Goal: Information Seeking & Learning: Learn about a topic

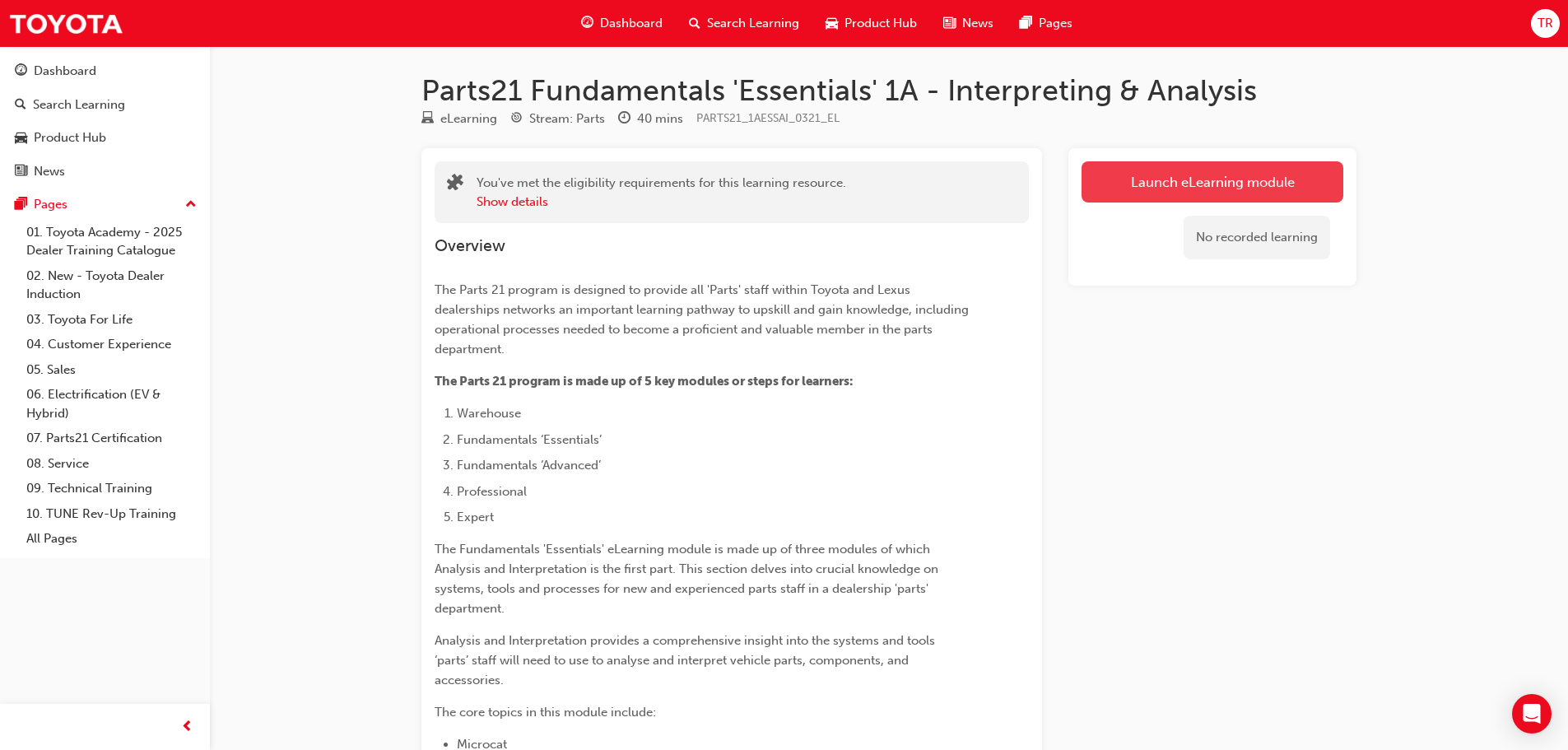
click at [1238, 185] on link "Launch eLearning module" at bounding box center [1213, 181] width 262 height 41
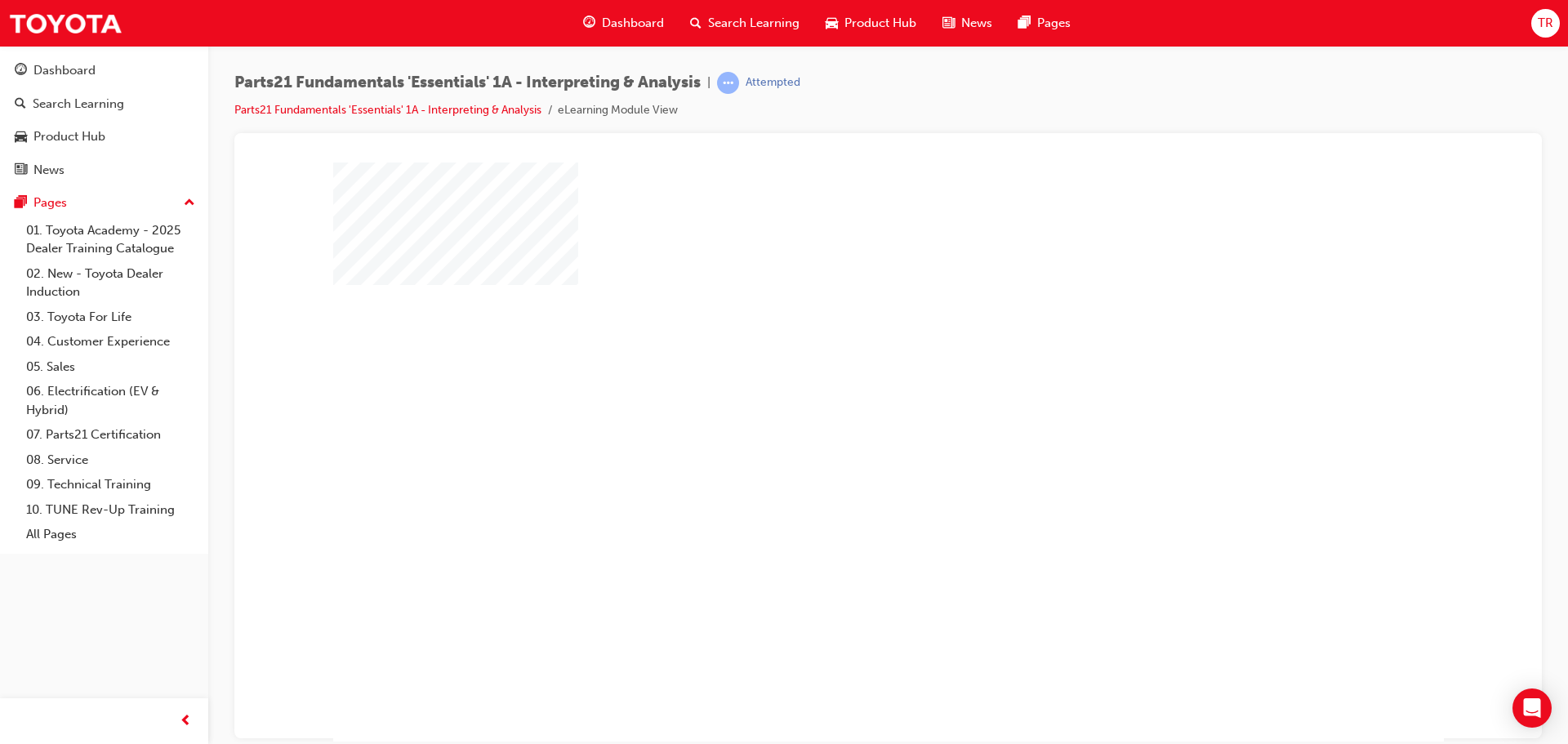
click at [842, 404] on div "play" at bounding box center [842, 404] width 0 height 0
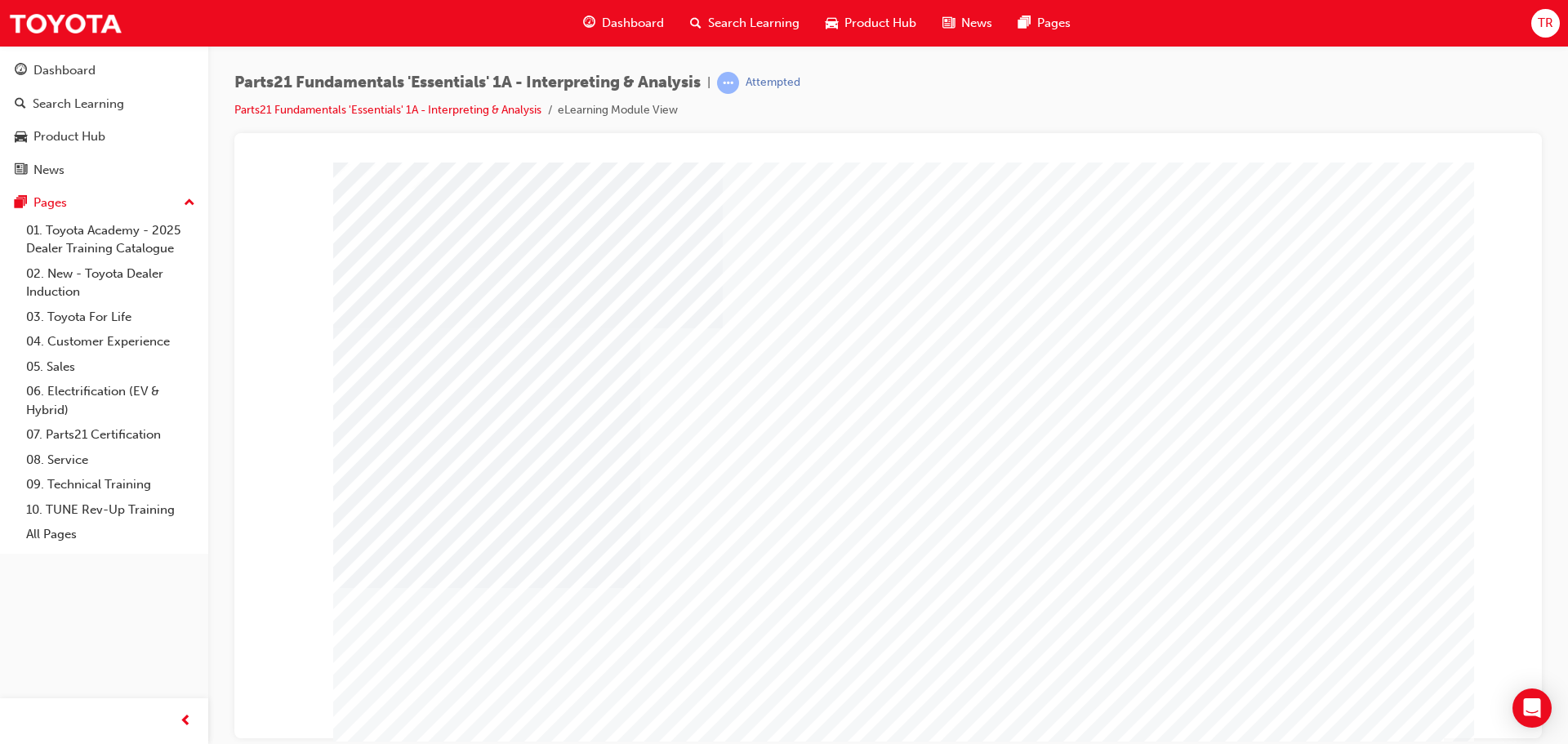
drag, startPoint x: 599, startPoint y: 437, endPoint x: 506, endPoint y: 437, distance: 93.0
click at [506, 437] on div "[PERSON_NAME]" at bounding box center [888, 455] width 1111 height 588
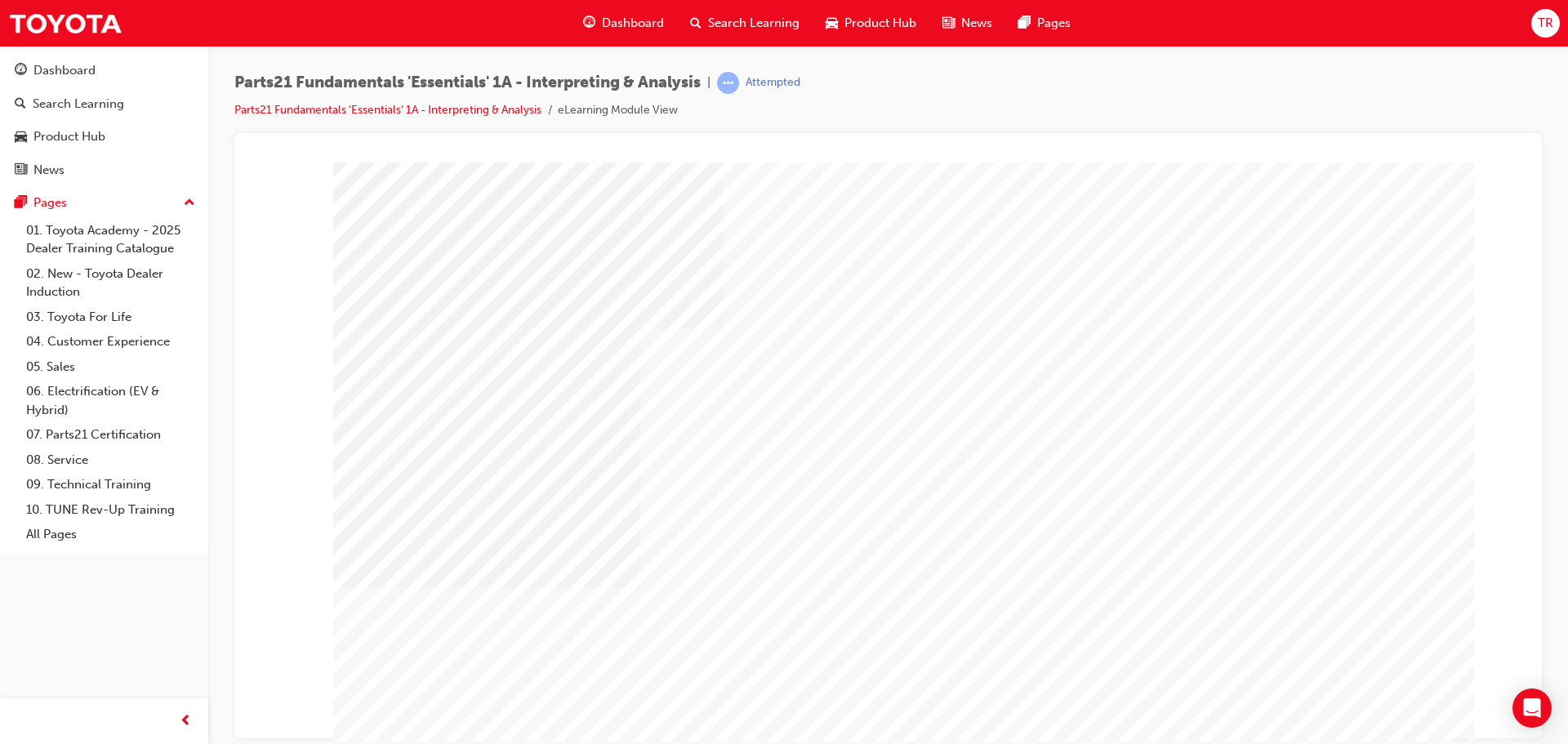
type input "boomer"
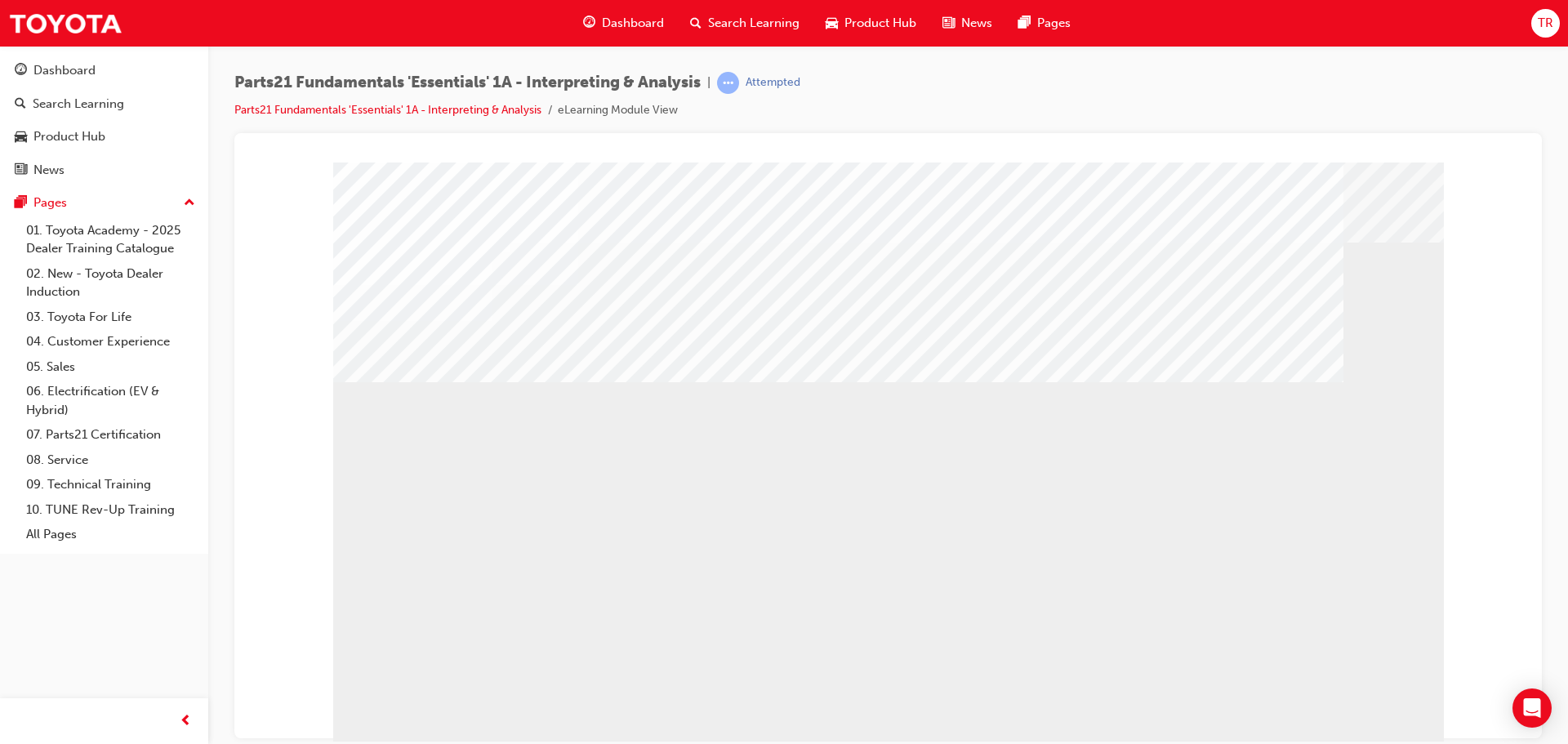
click at [1318, 690] on div "multistate" at bounding box center [888, 455] width 1111 height 588
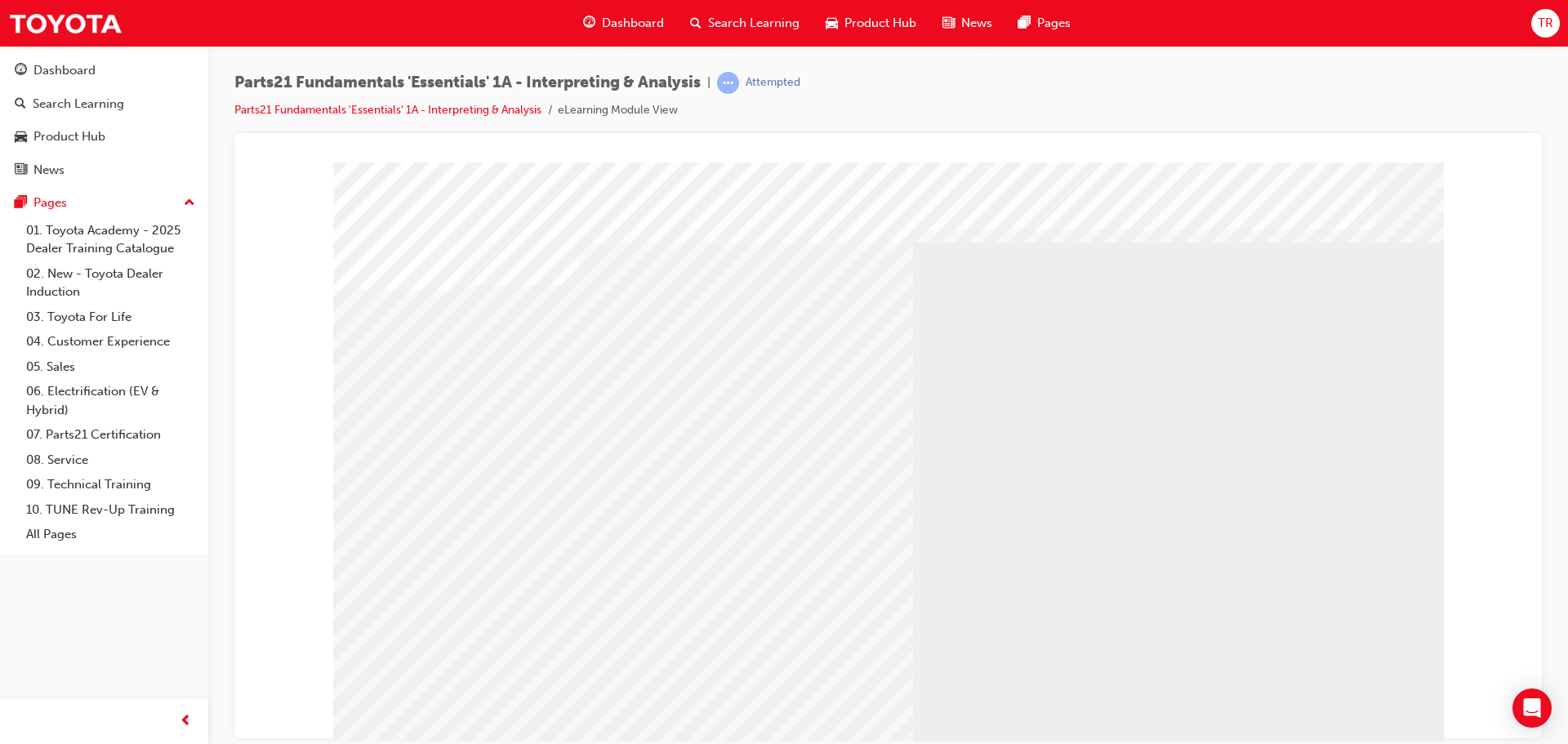
drag, startPoint x: 528, startPoint y: 461, endPoint x: 651, endPoint y: 484, distance: 125.1
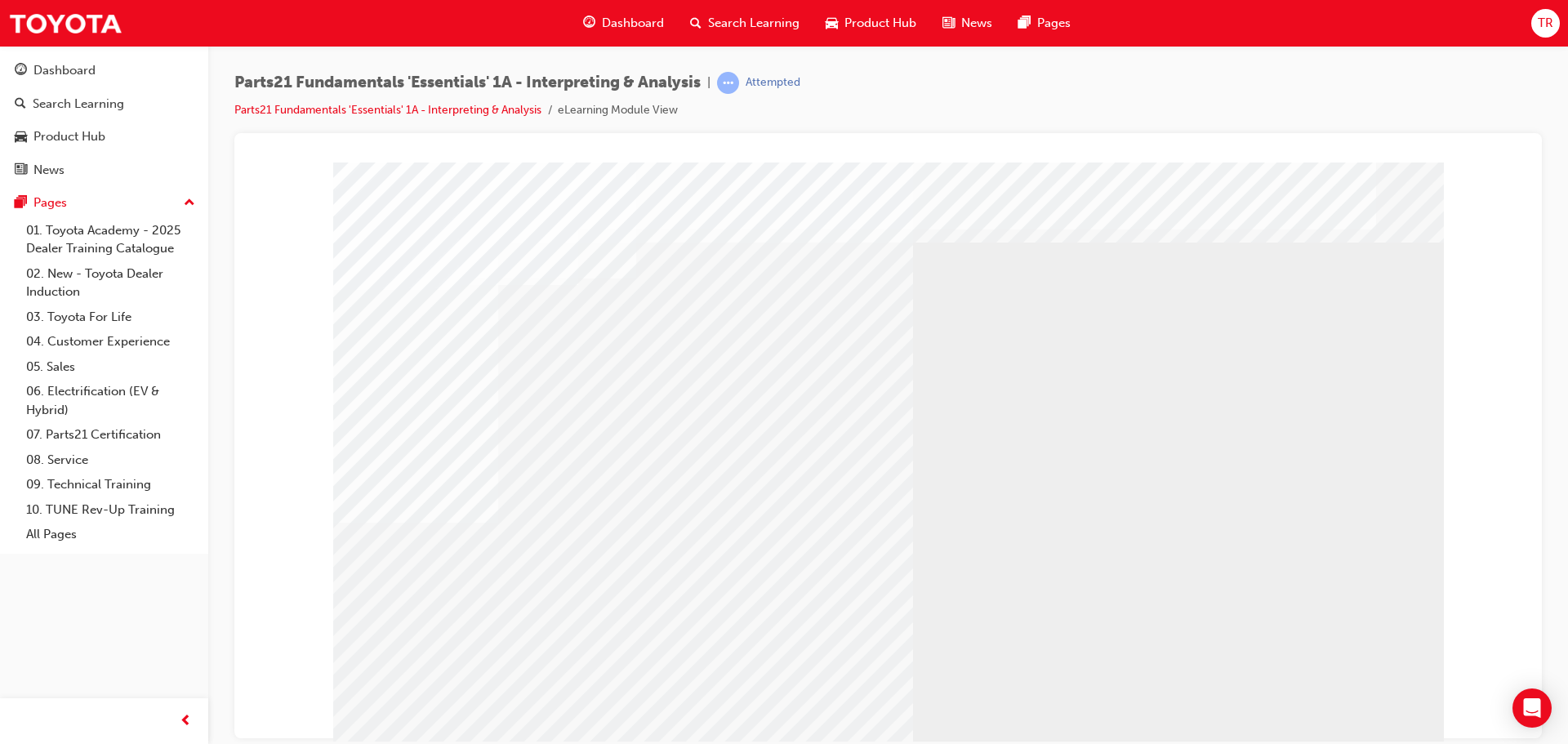
drag, startPoint x: 527, startPoint y: 629, endPoint x: 635, endPoint y: 635, distance: 108.2
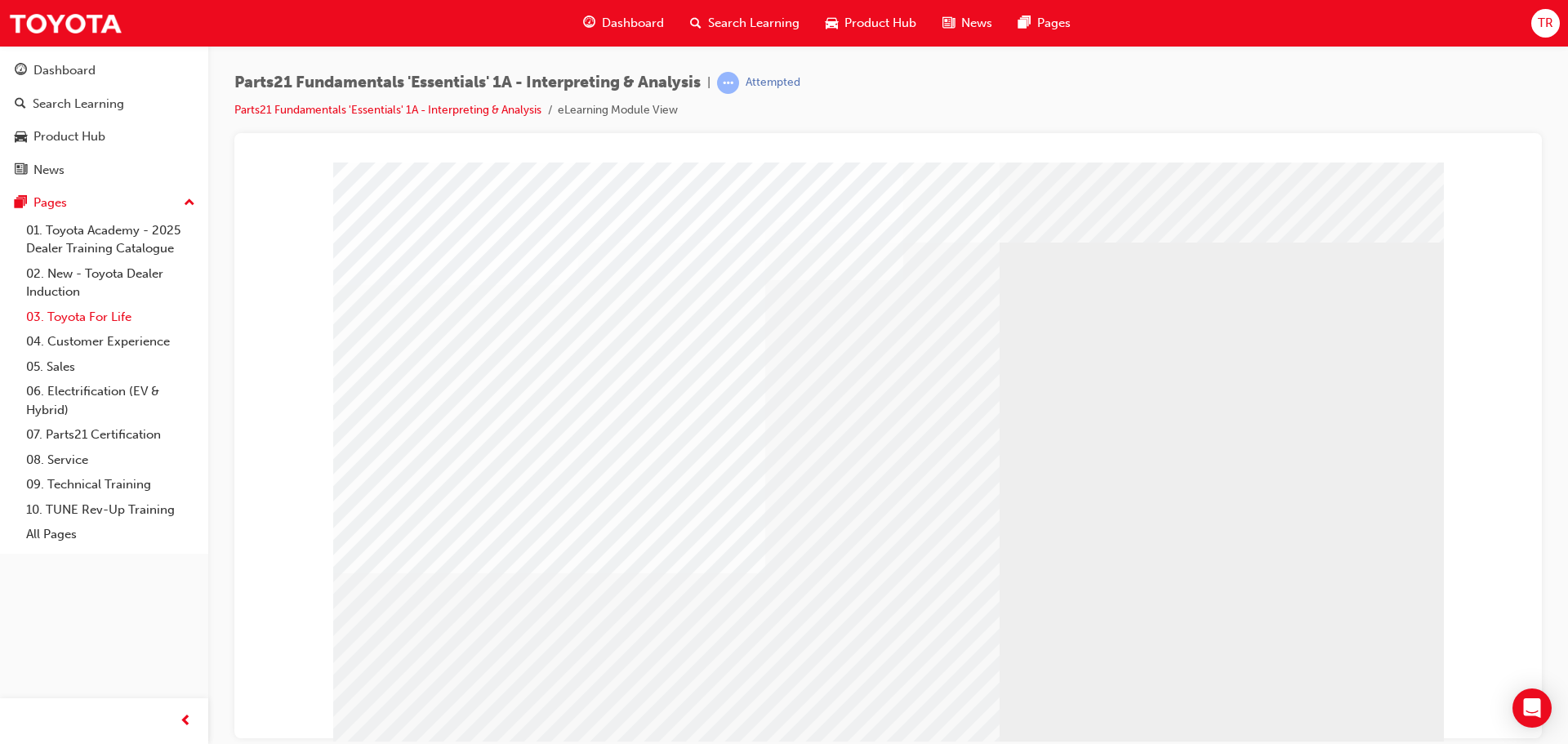
click at [107, 316] on link "03. Toyota For Life" at bounding box center [111, 317] width 183 height 26
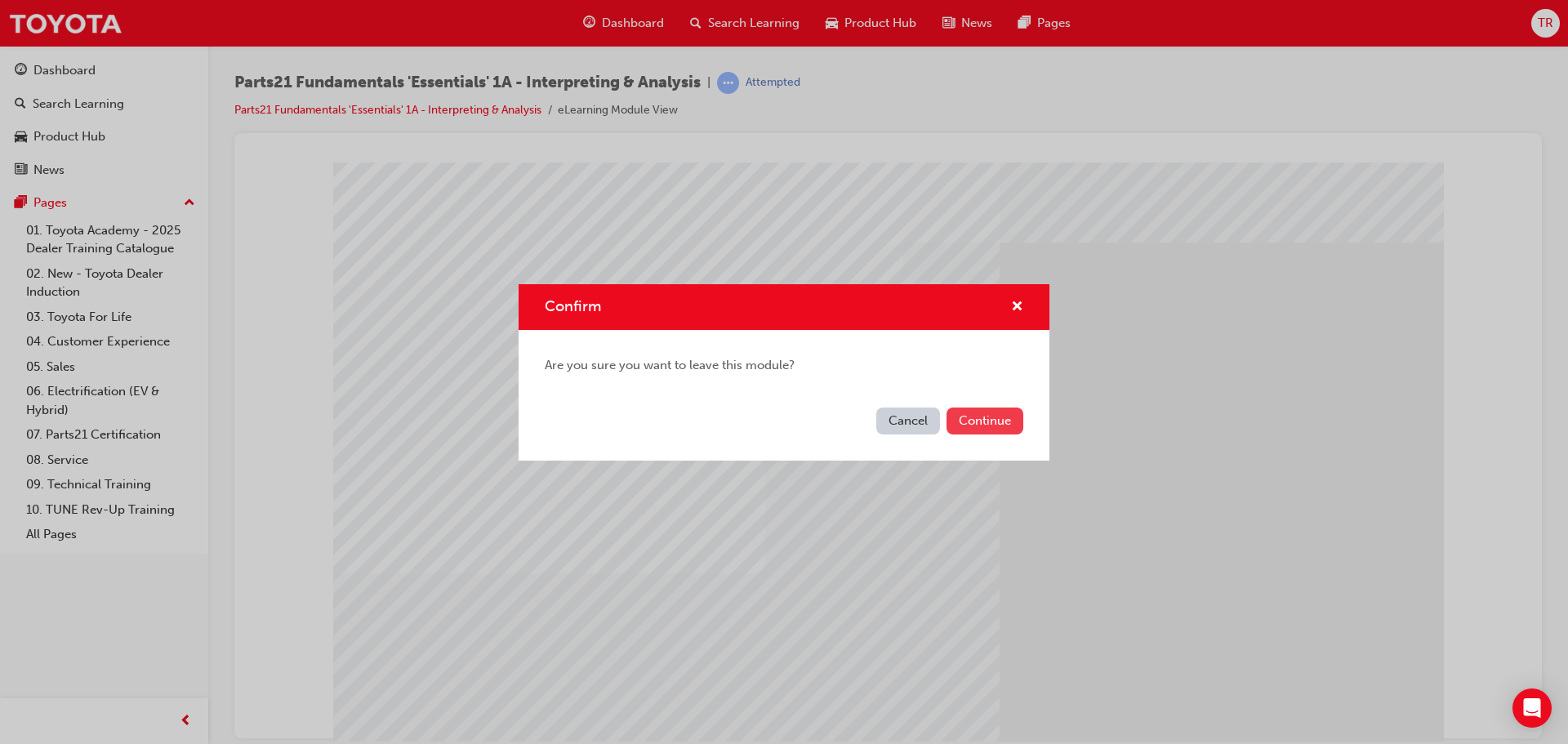
click at [973, 416] on button "Continue" at bounding box center [984, 421] width 76 height 27
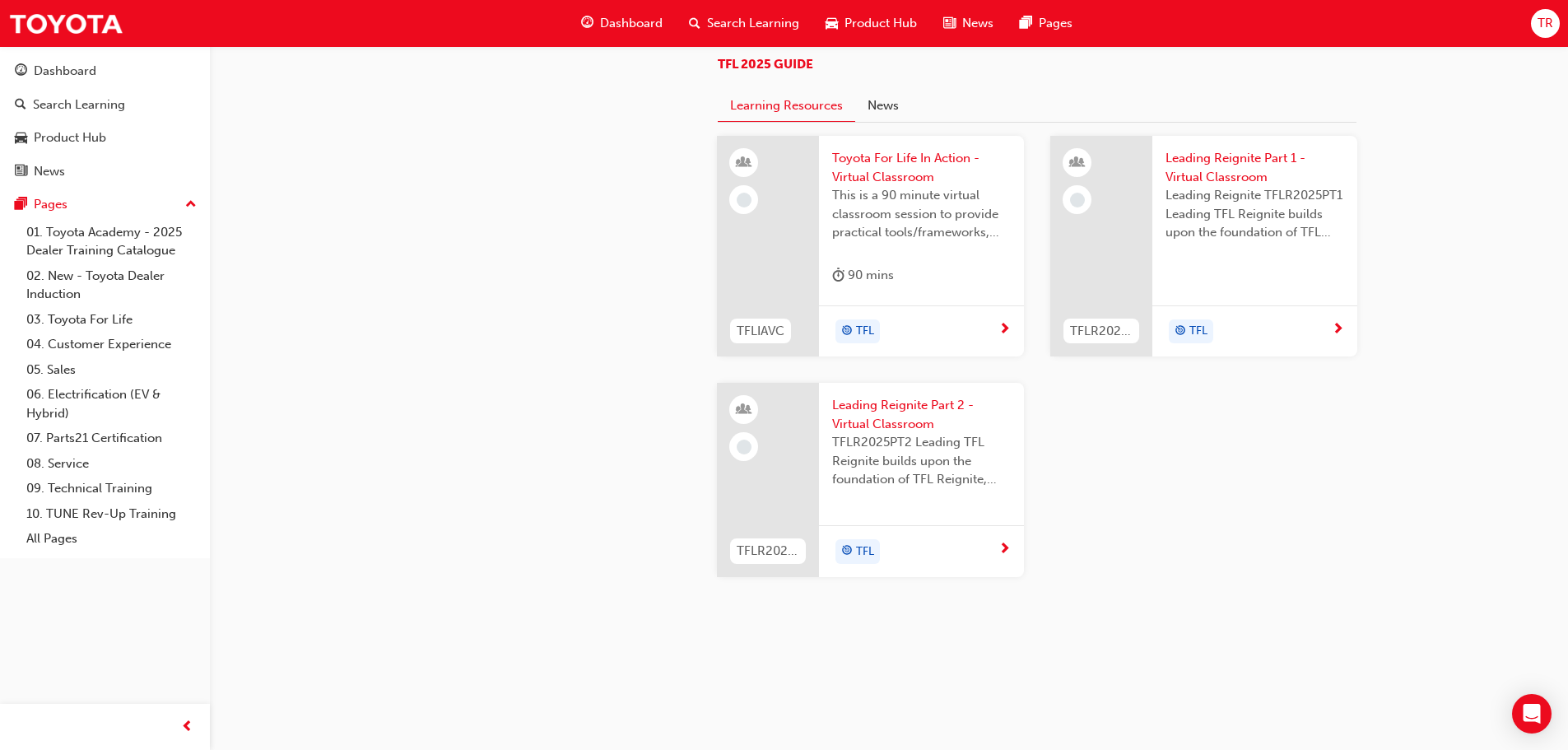
scroll to position [1729, 0]
click at [67, 63] on div "Dashboard" at bounding box center [65, 71] width 63 height 19
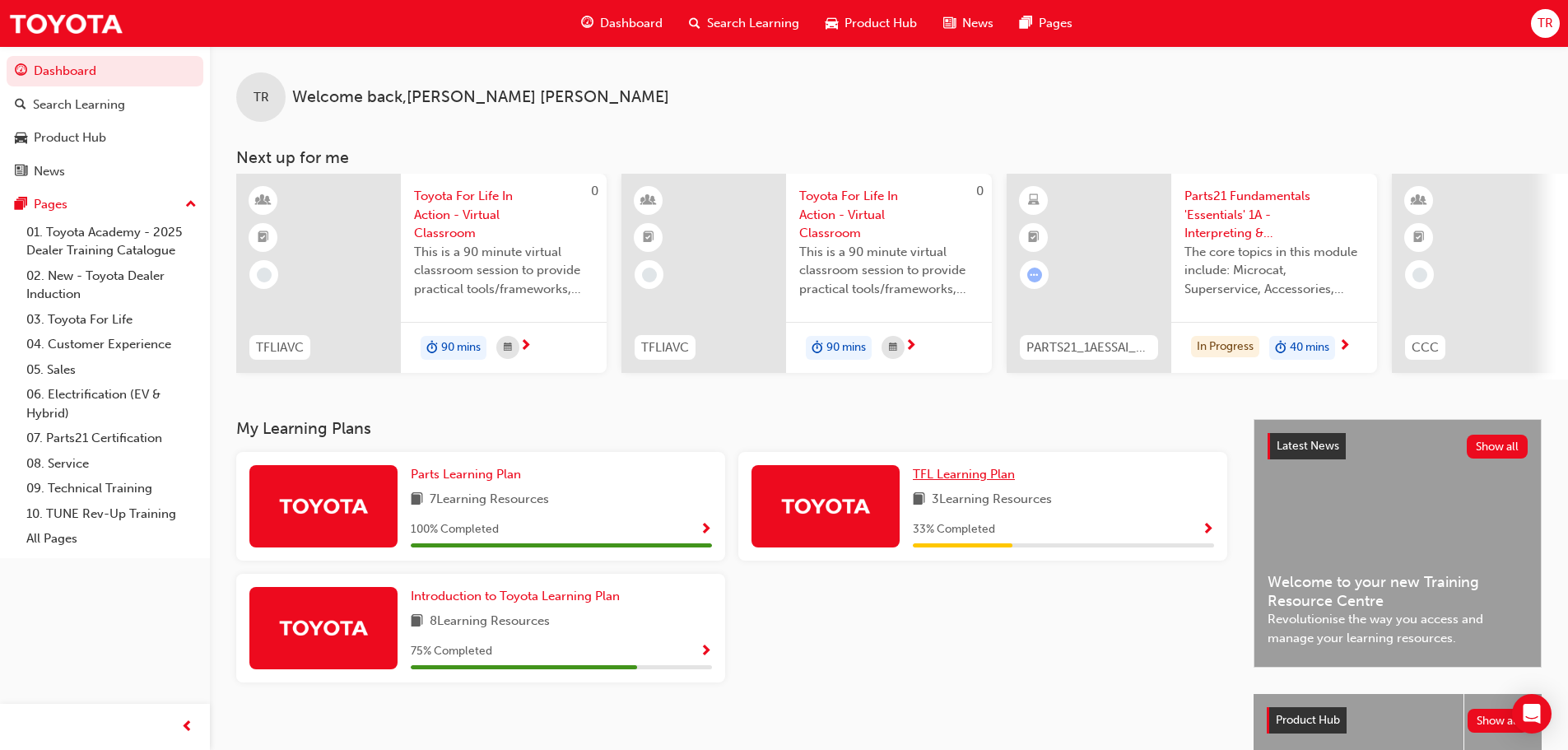
click at [993, 478] on span "TFL Learning Plan" at bounding box center [964, 474] width 102 height 15
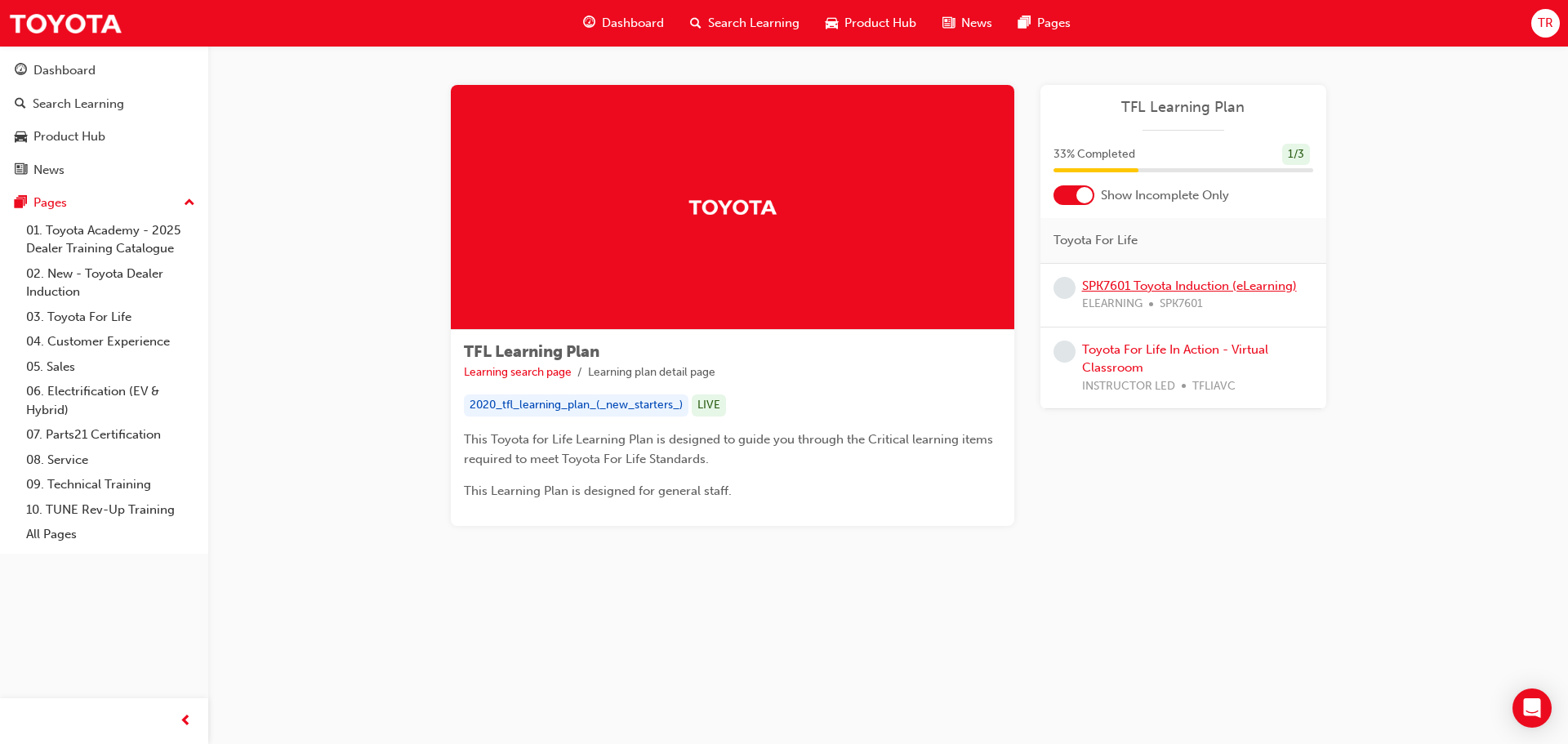
click at [1159, 280] on link "SPK7601 Toyota Induction (eLearning)" at bounding box center [1190, 286] width 214 height 15
click at [1142, 350] on link "Toyota For Life In Action - Virtual Classroom" at bounding box center [1176, 359] width 187 height 34
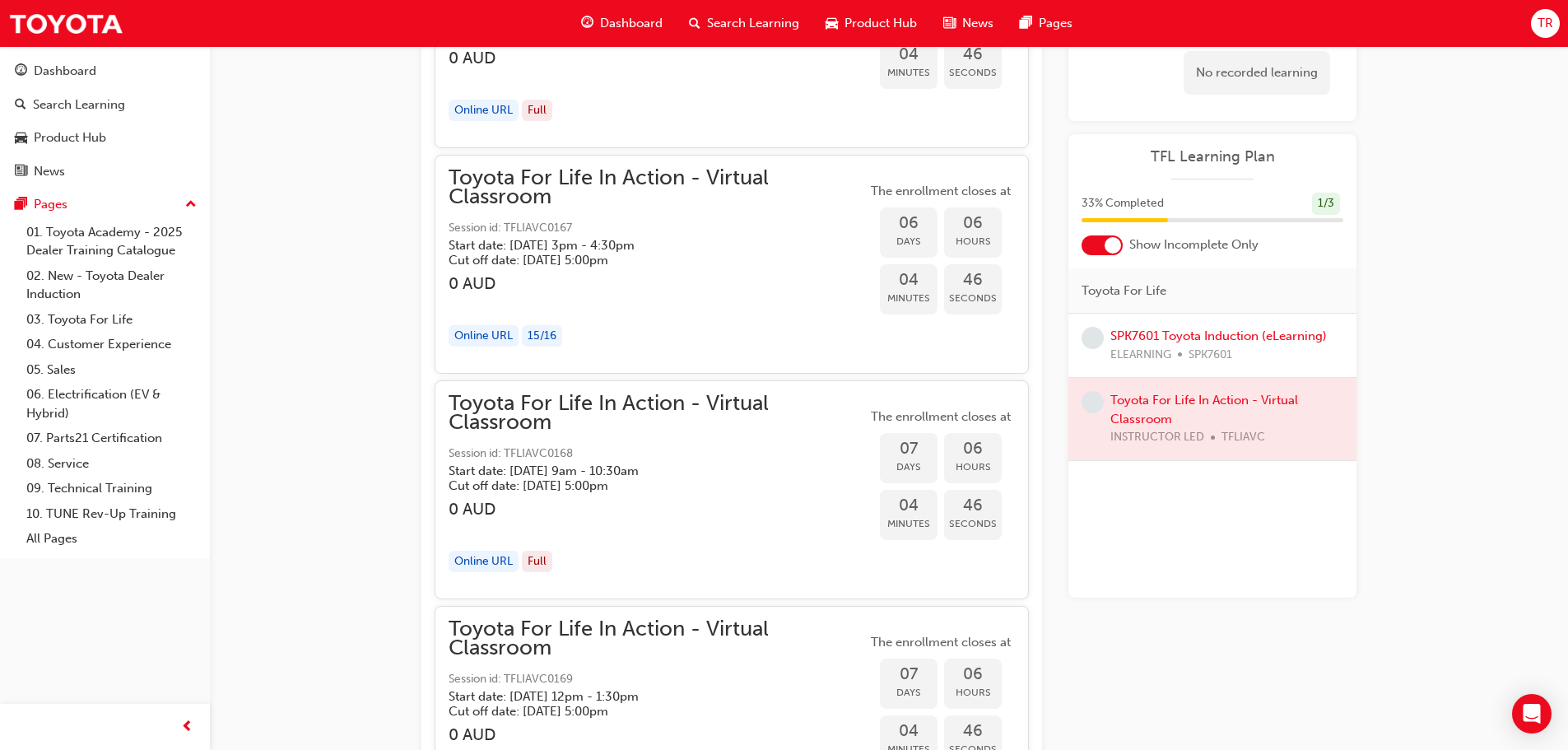
scroll to position [3613, 0]
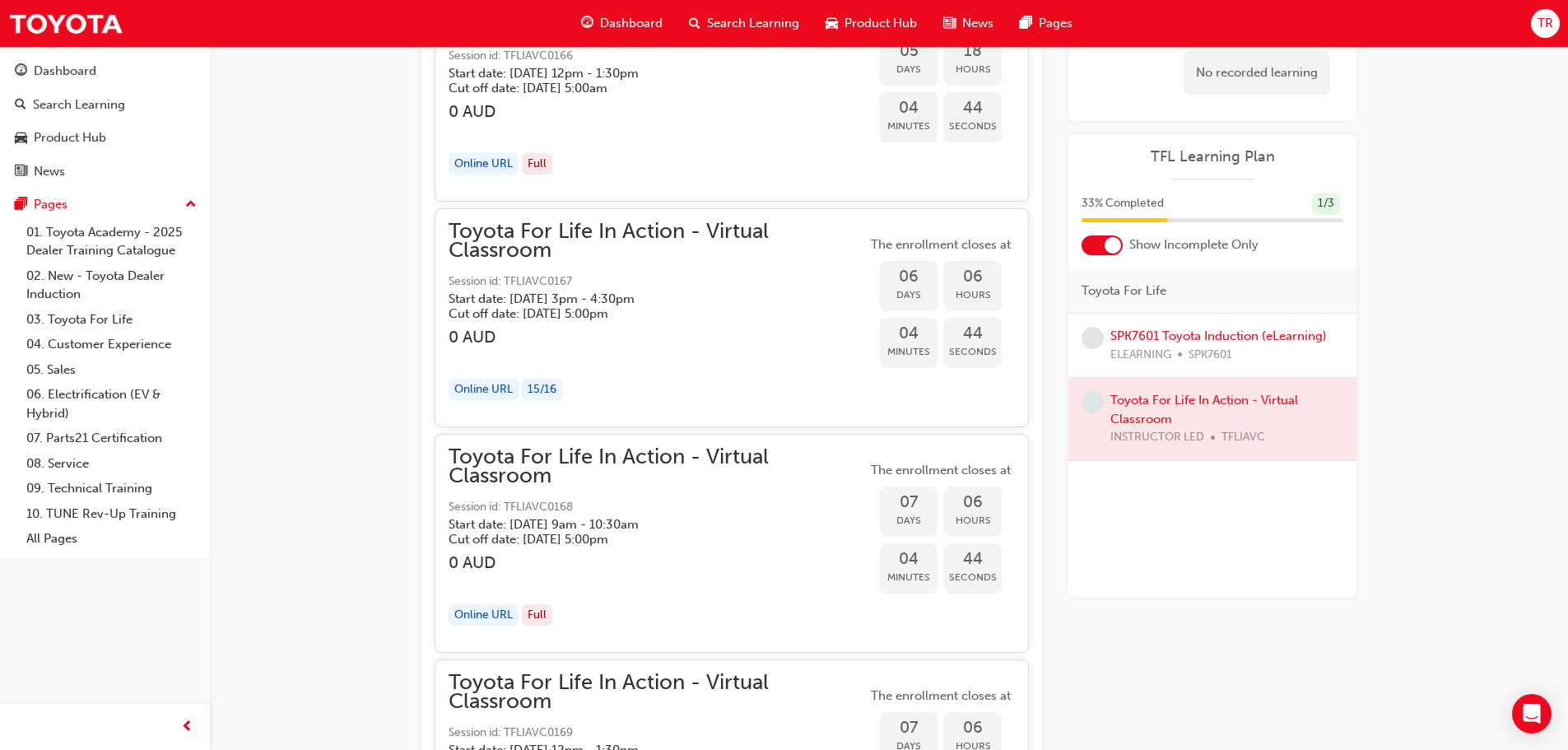
click at [612, 263] on div "Toyota For Life In Action - Virtual Classroom Session id: TFLIAVC0167 Start dat…" at bounding box center [658, 271] width 418 height 99
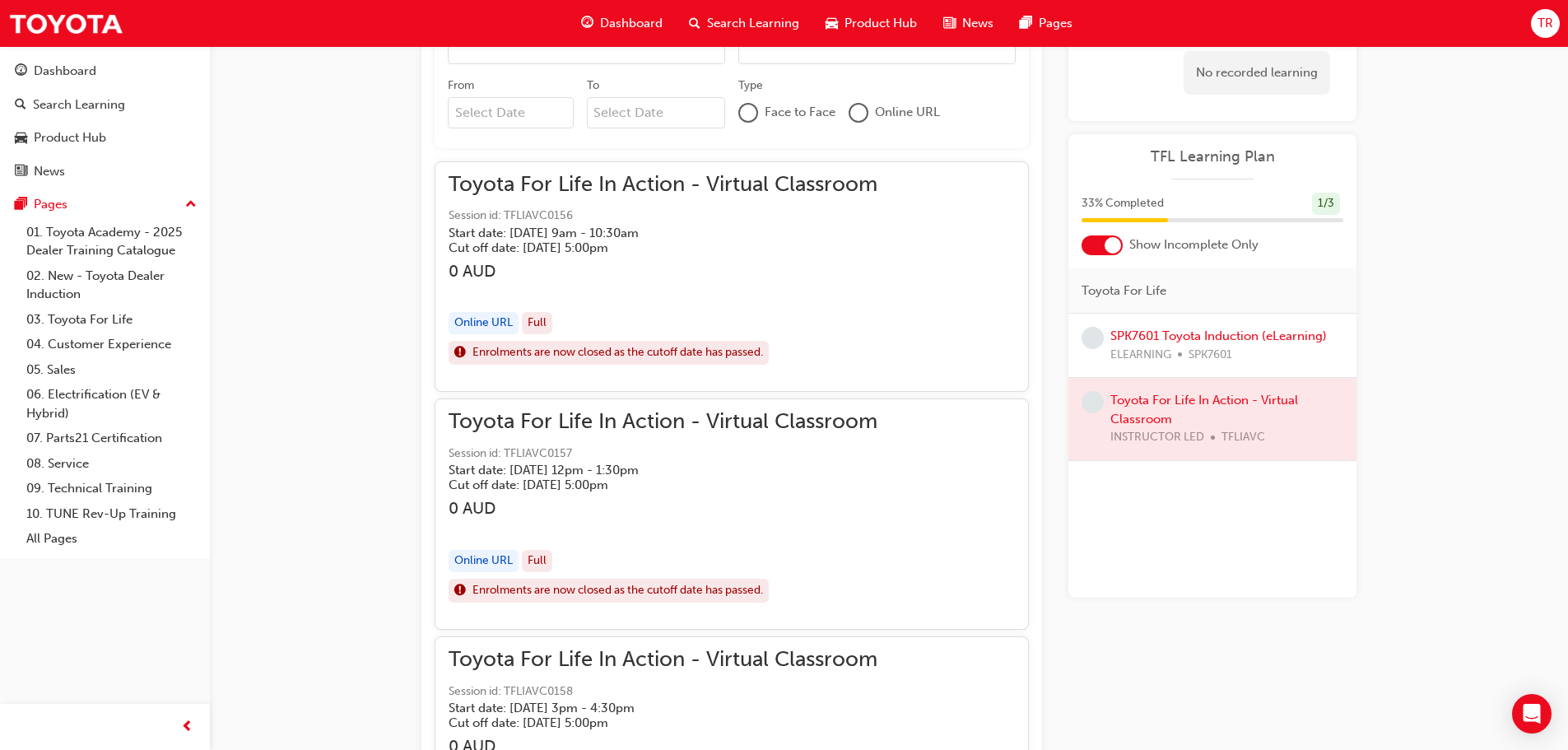
scroll to position [732, 0]
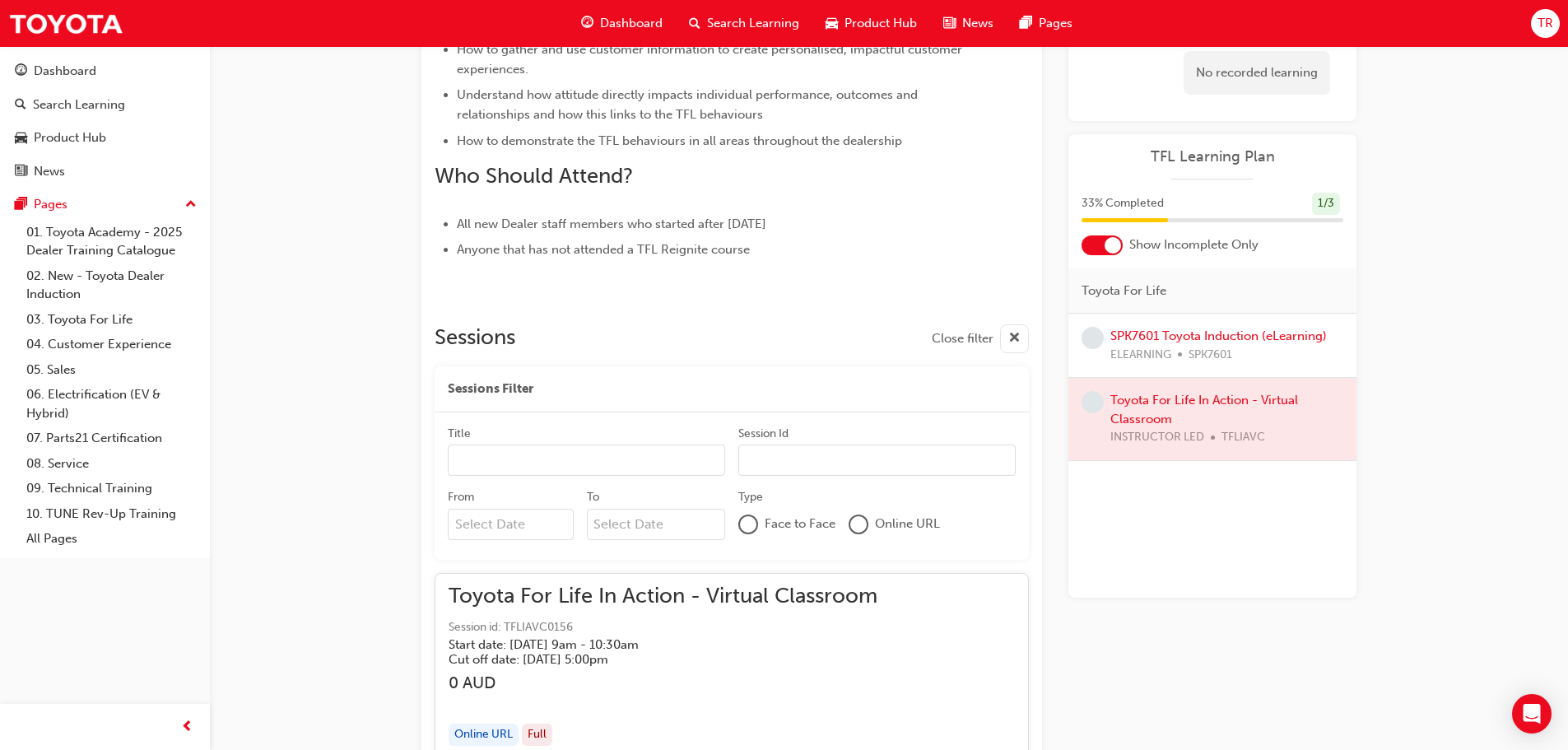
click at [1549, 24] on span "TR" at bounding box center [1546, 23] width 16 height 19
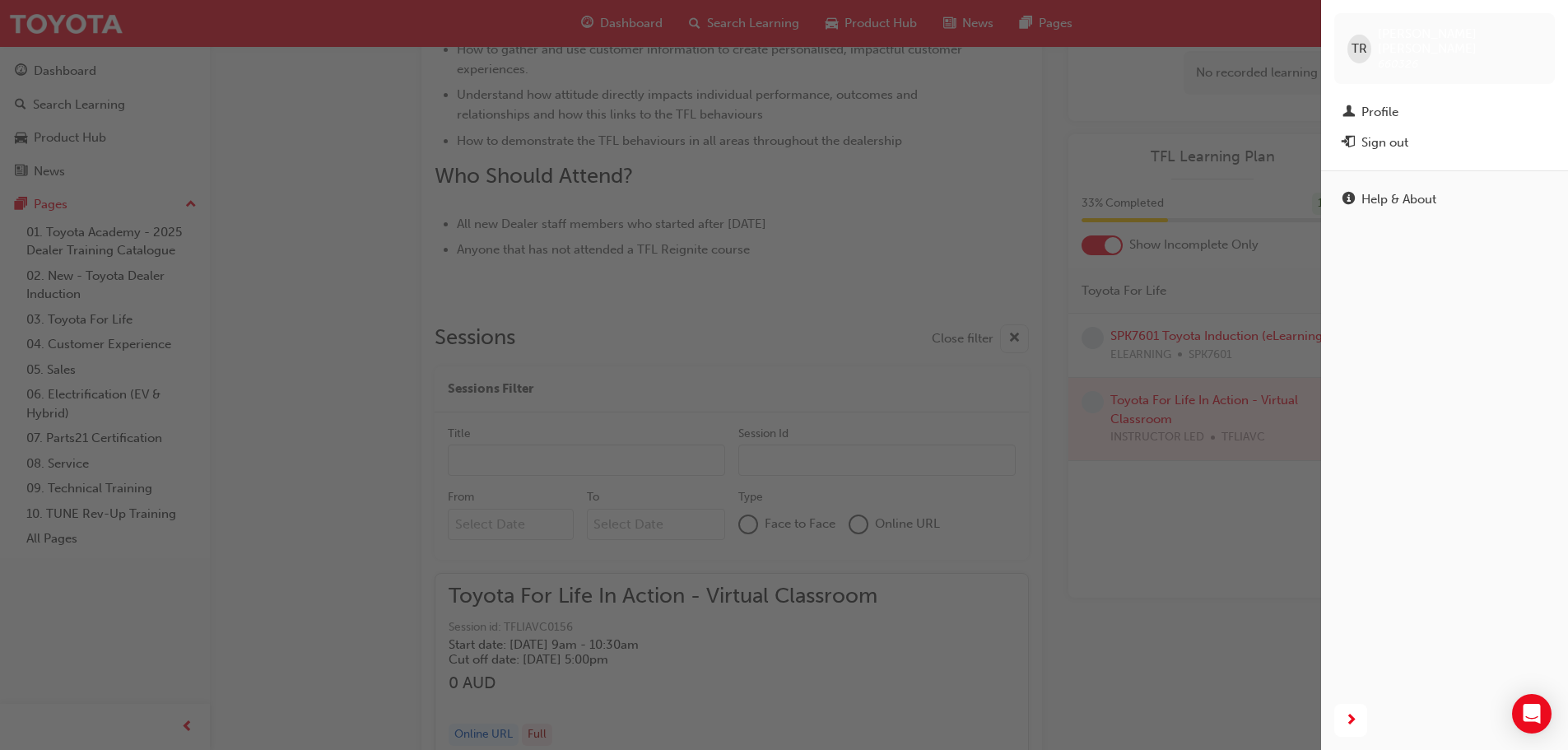
click at [309, 295] on div "button" at bounding box center [660, 375] width 1321 height 750
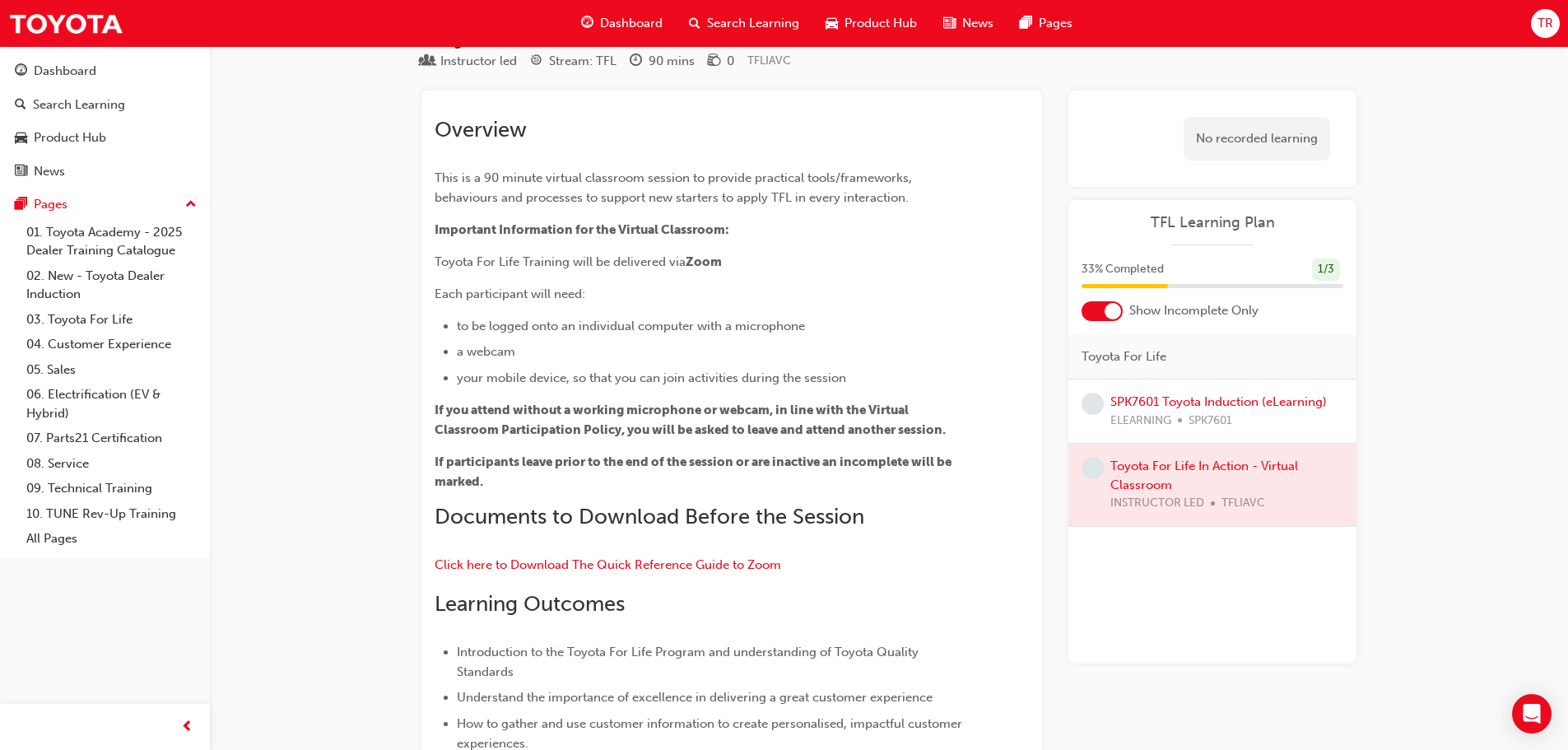
scroll to position [0, 0]
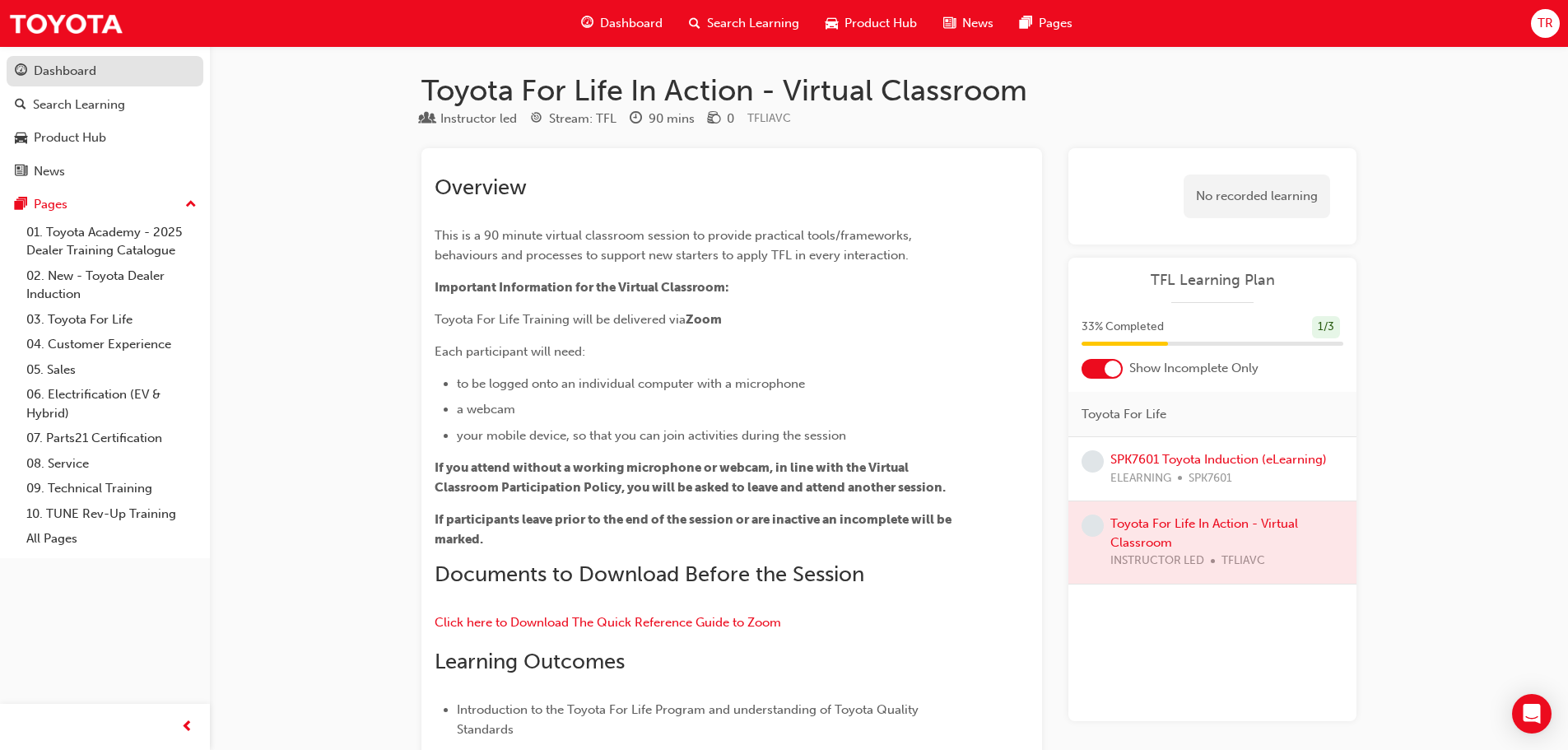
click at [98, 65] on div "Dashboard" at bounding box center [105, 71] width 180 height 21
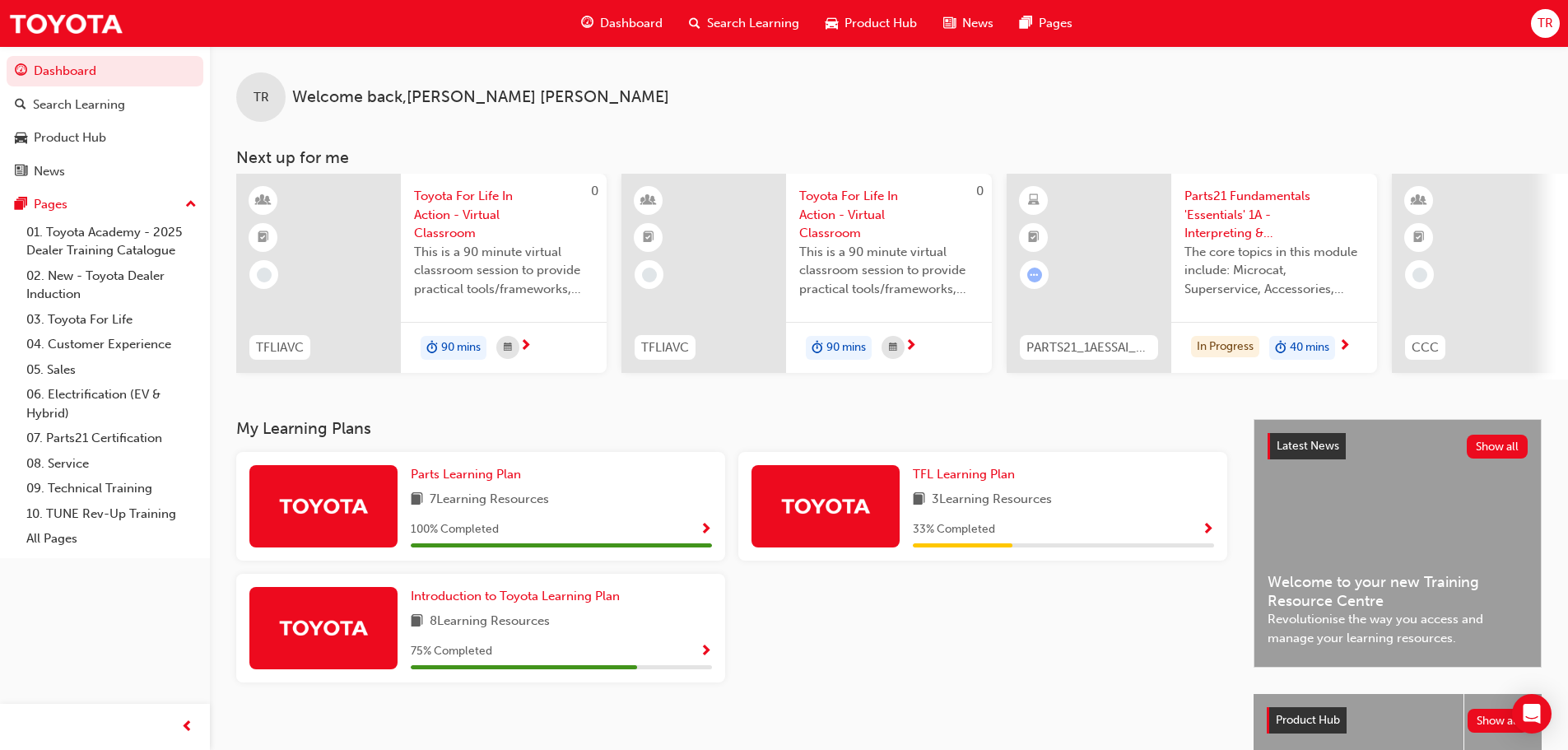
click at [702, 659] on span "Show Progress" at bounding box center [706, 652] width 12 height 15
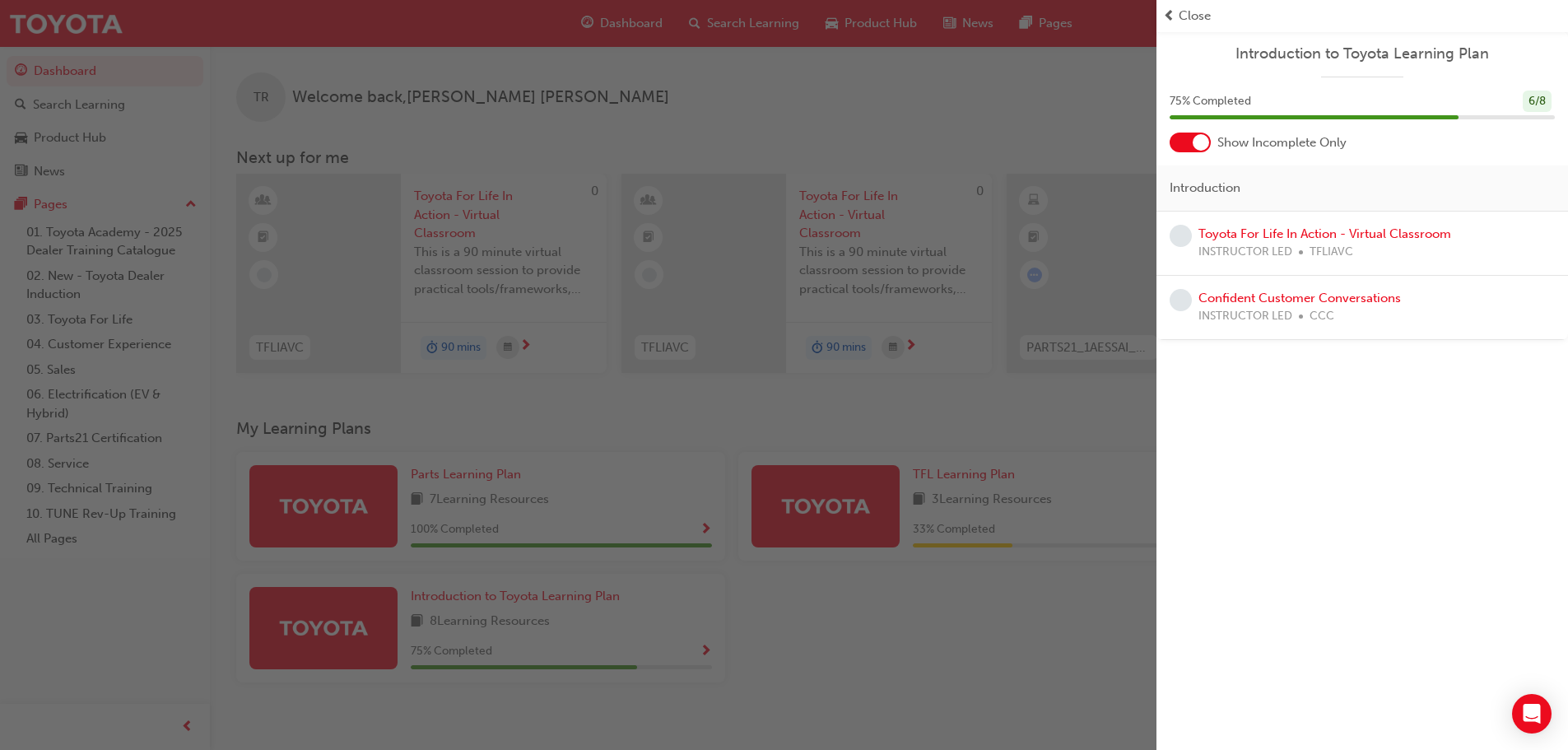
click at [1024, 659] on div "button" at bounding box center [578, 375] width 1157 height 750
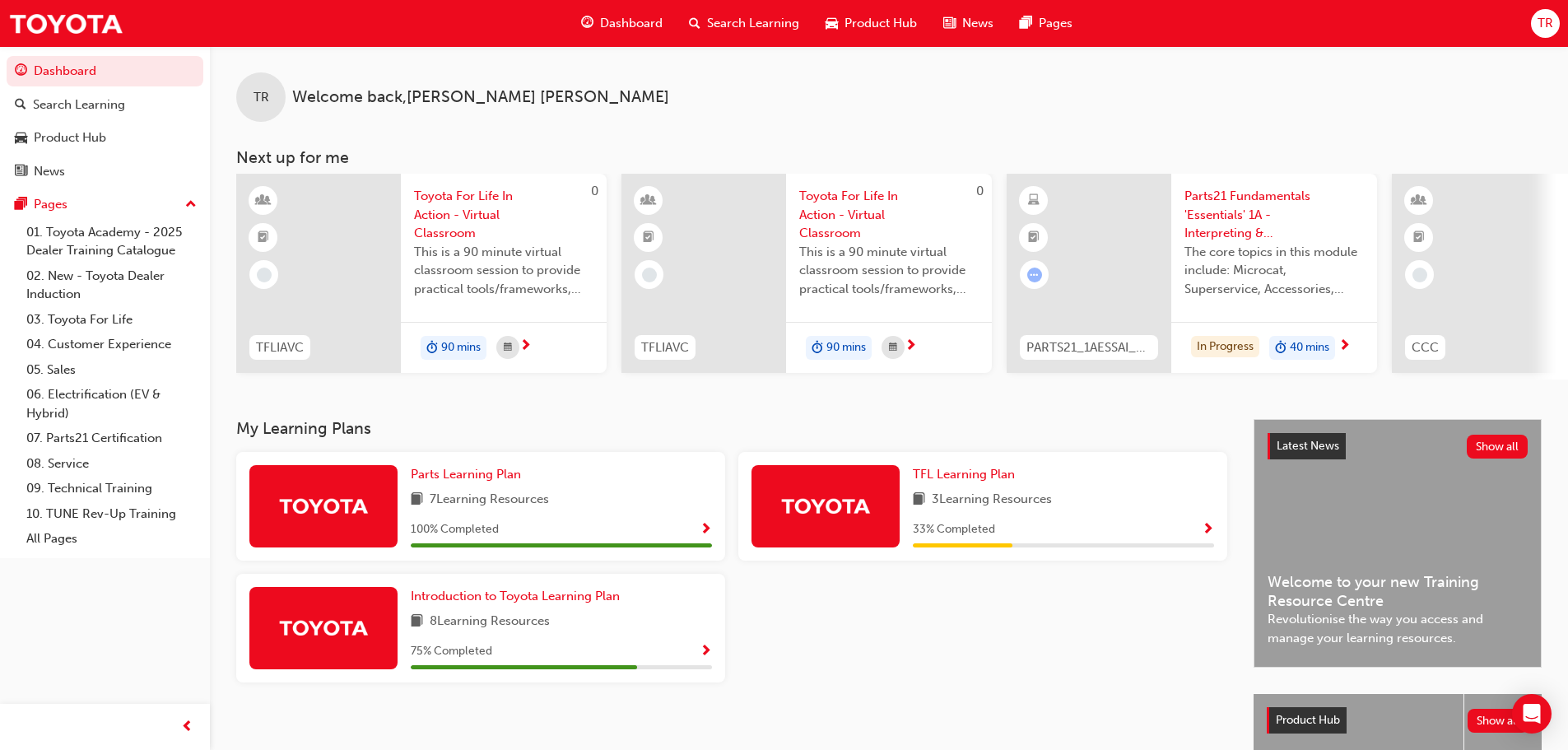
click at [1203, 527] on span "Show Progress" at bounding box center [1208, 530] width 12 height 15
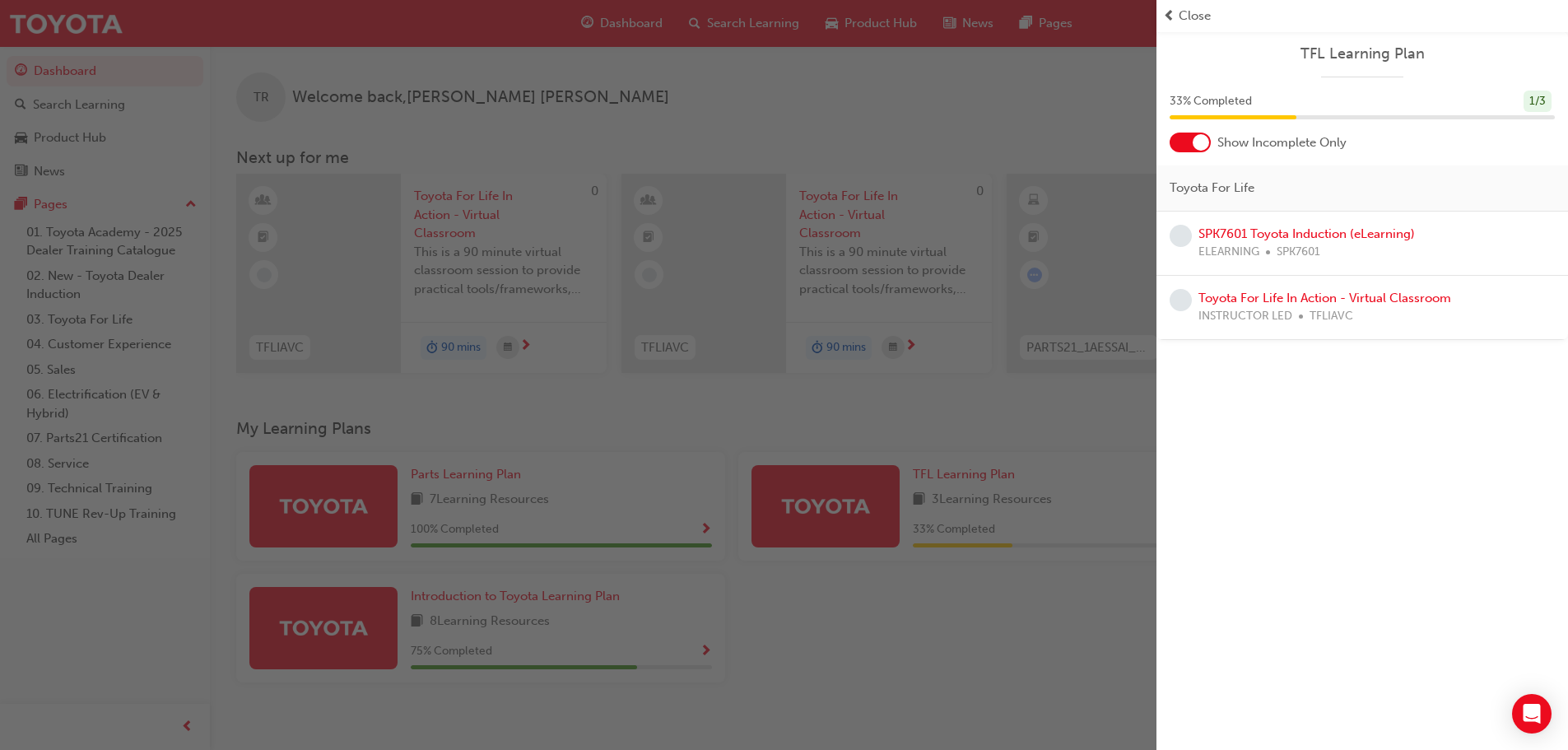
click at [1046, 651] on div "button" at bounding box center [578, 375] width 1157 height 750
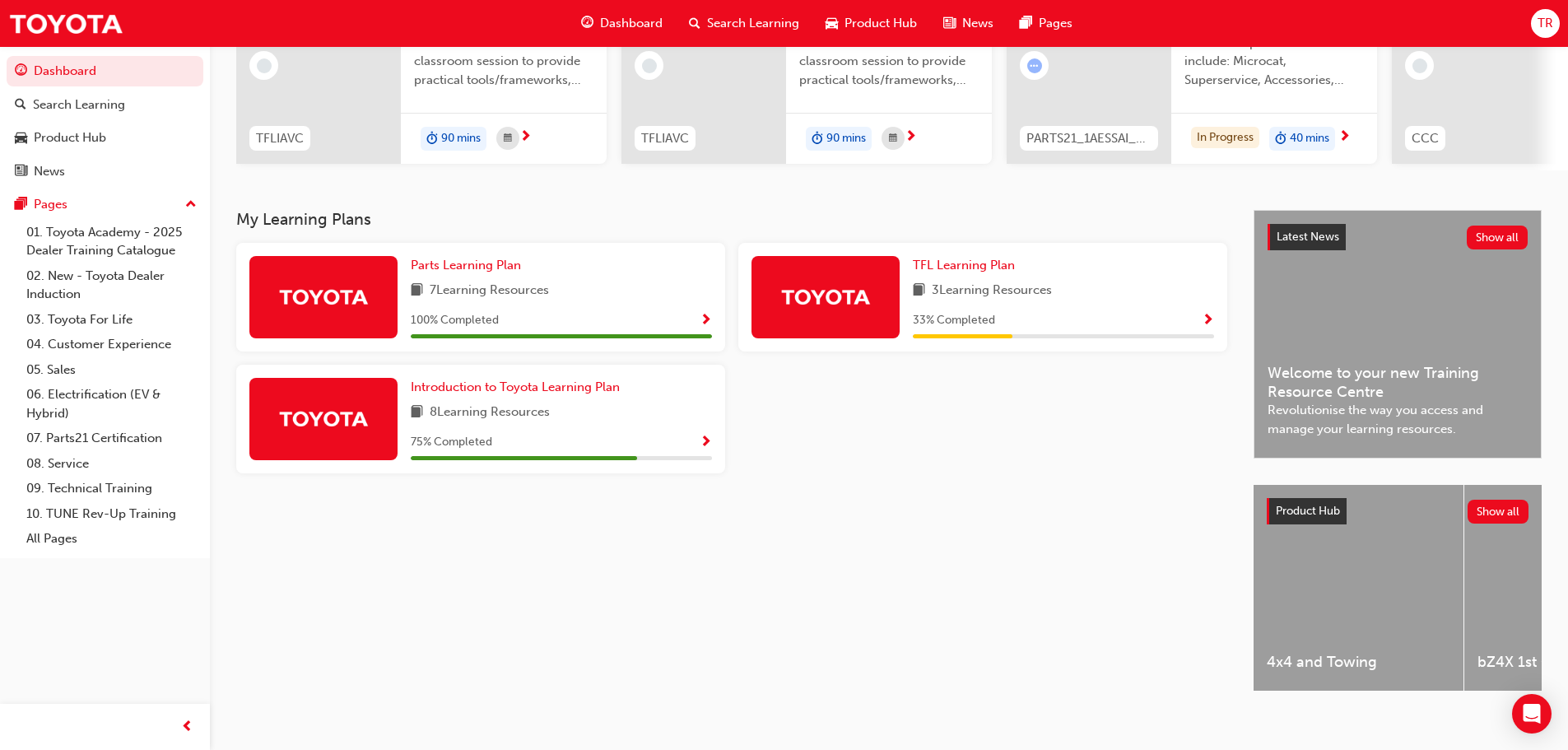
scroll to position [234, 0]
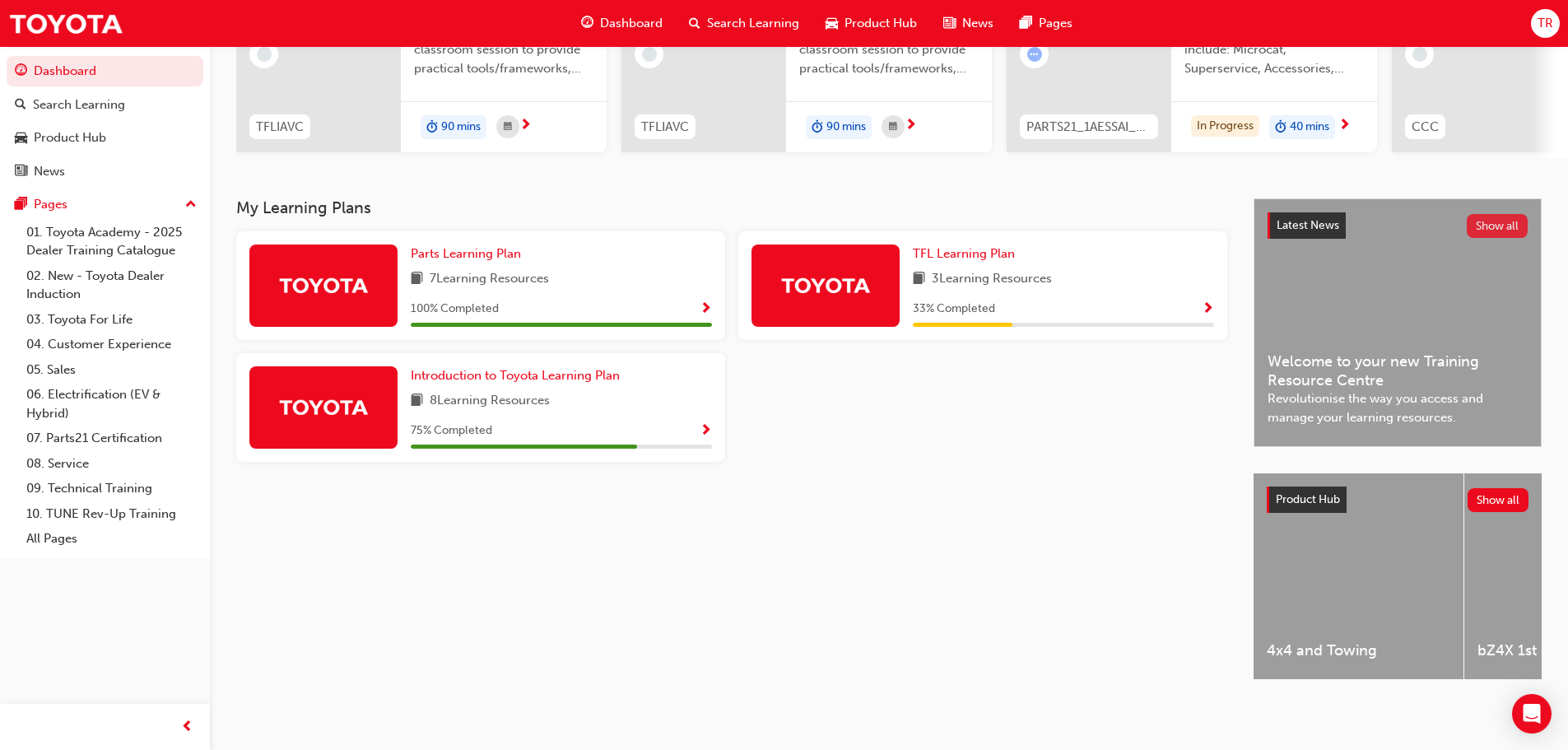
click at [1510, 220] on button "Show all" at bounding box center [1498, 226] width 62 height 24
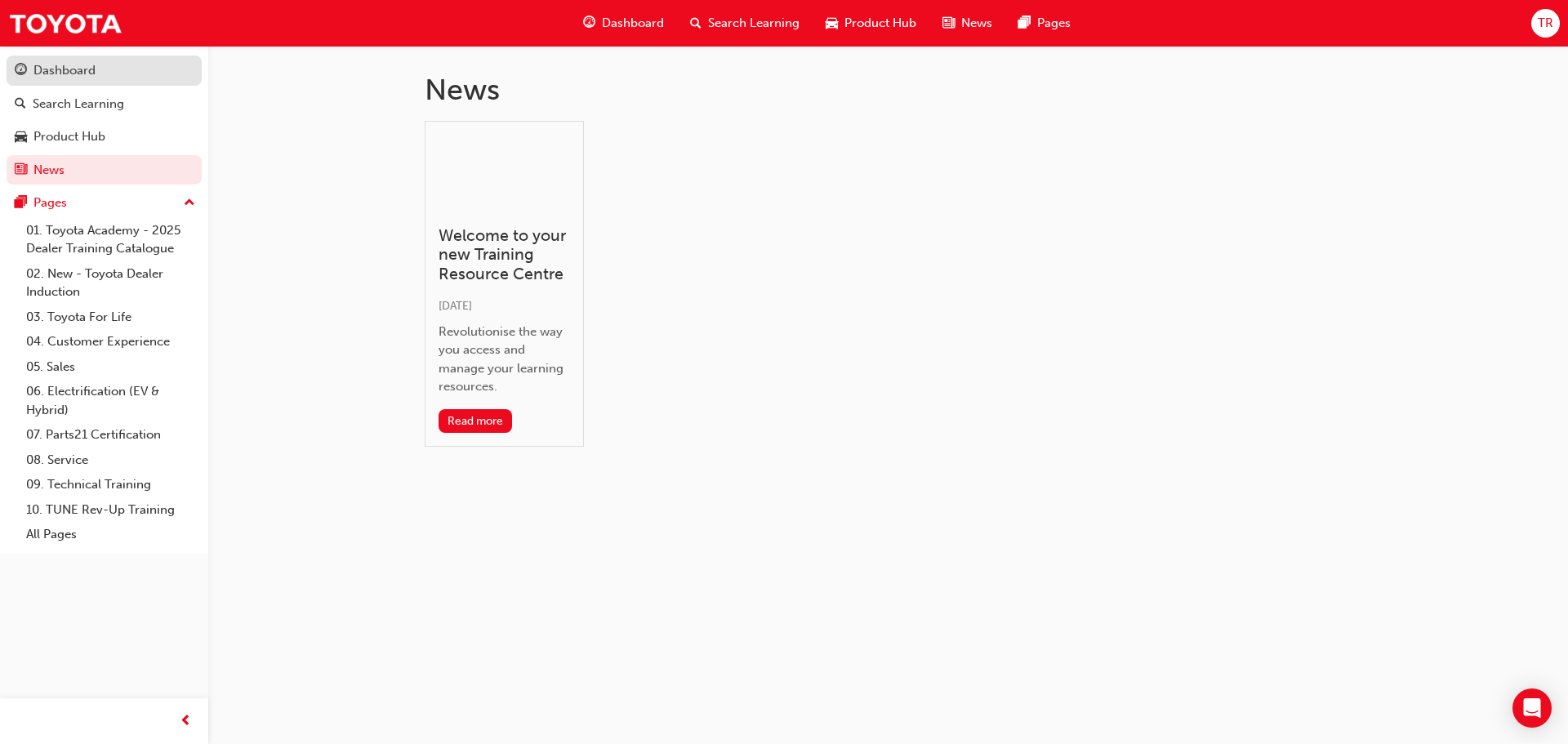
click at [130, 75] on div "Dashboard" at bounding box center [104, 70] width 179 height 21
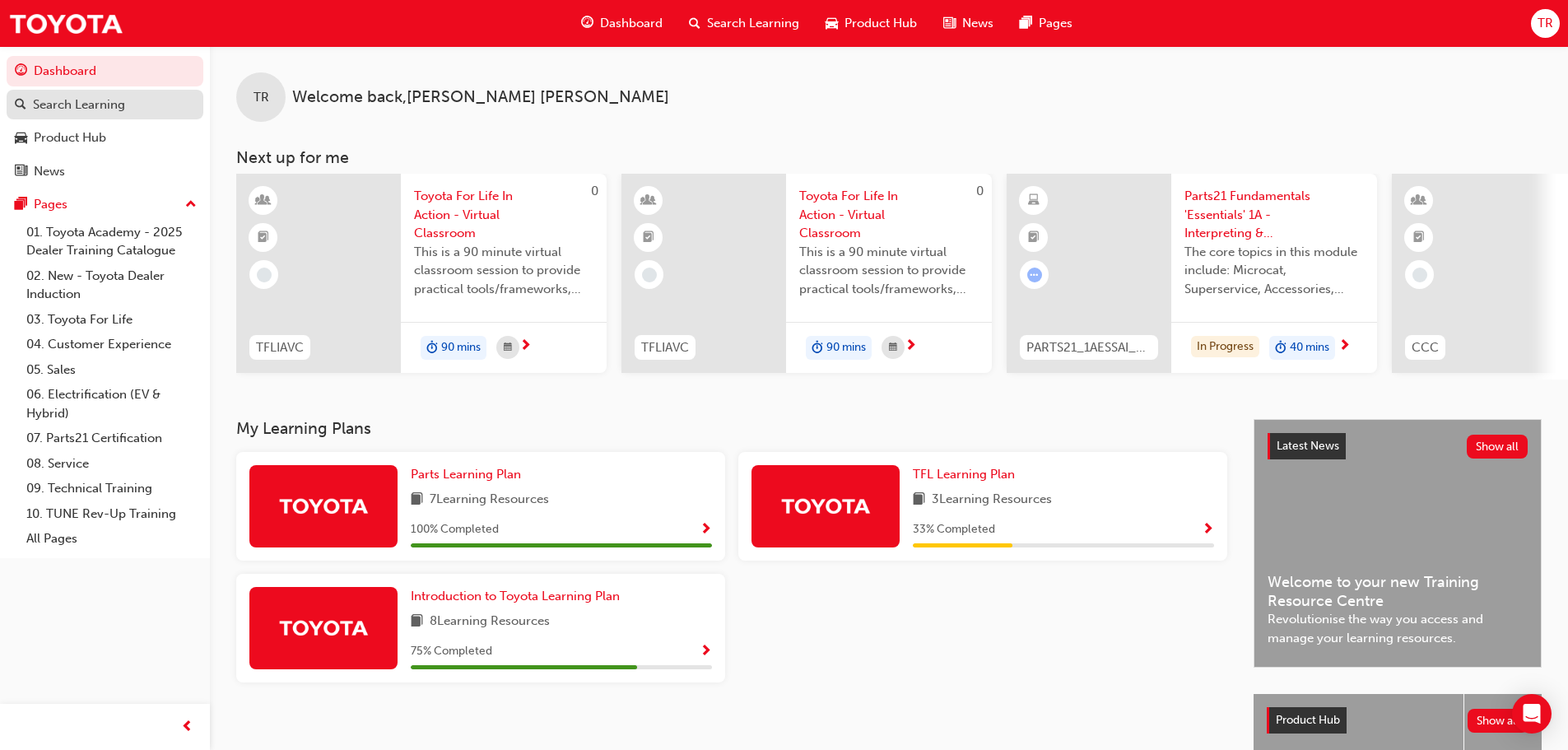
click at [65, 104] on div "Search Learning" at bounding box center [79, 104] width 92 height 19
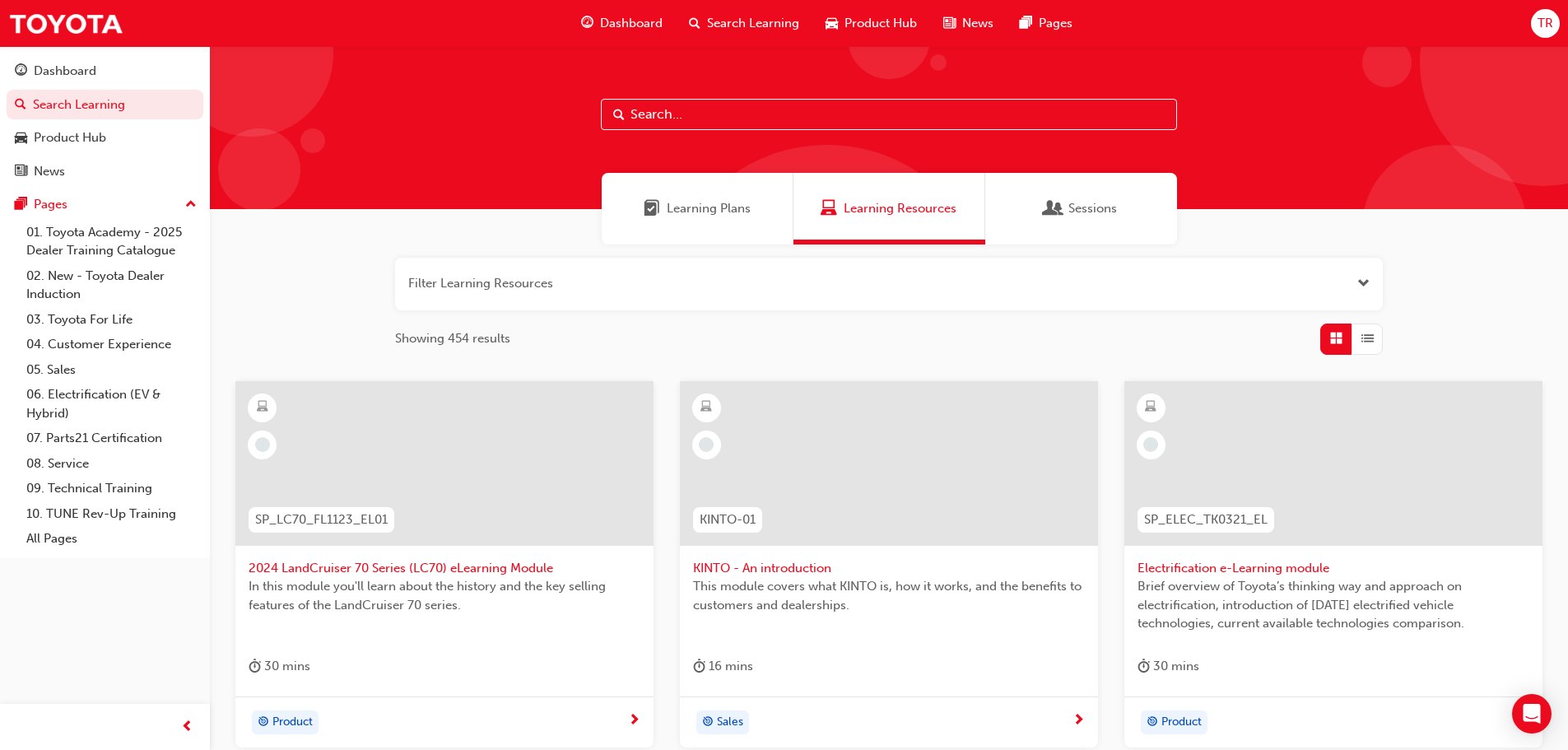
click at [689, 226] on div "Learning Plans" at bounding box center [698, 209] width 192 height 72
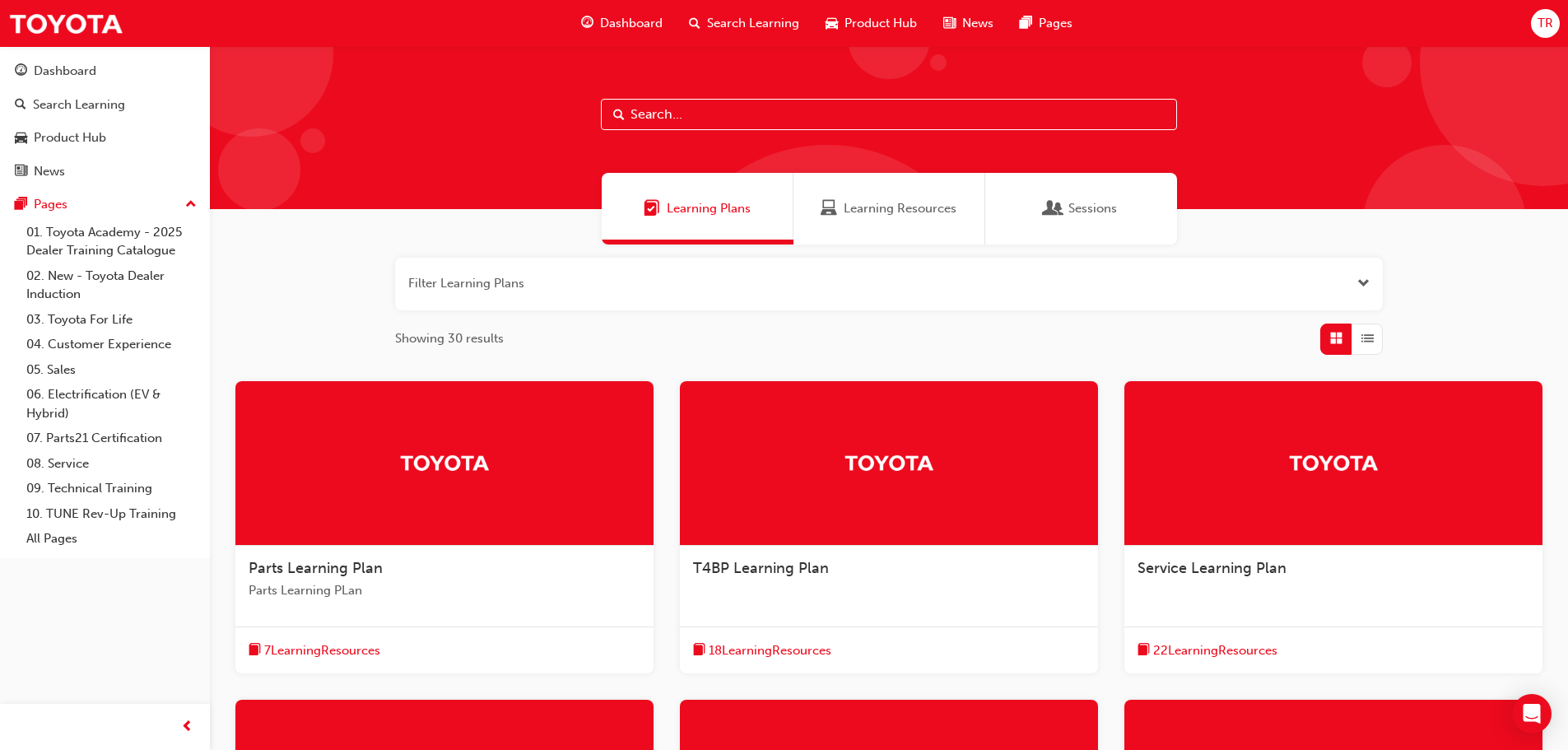
click at [859, 203] on span "Learning Resources" at bounding box center [900, 208] width 113 height 19
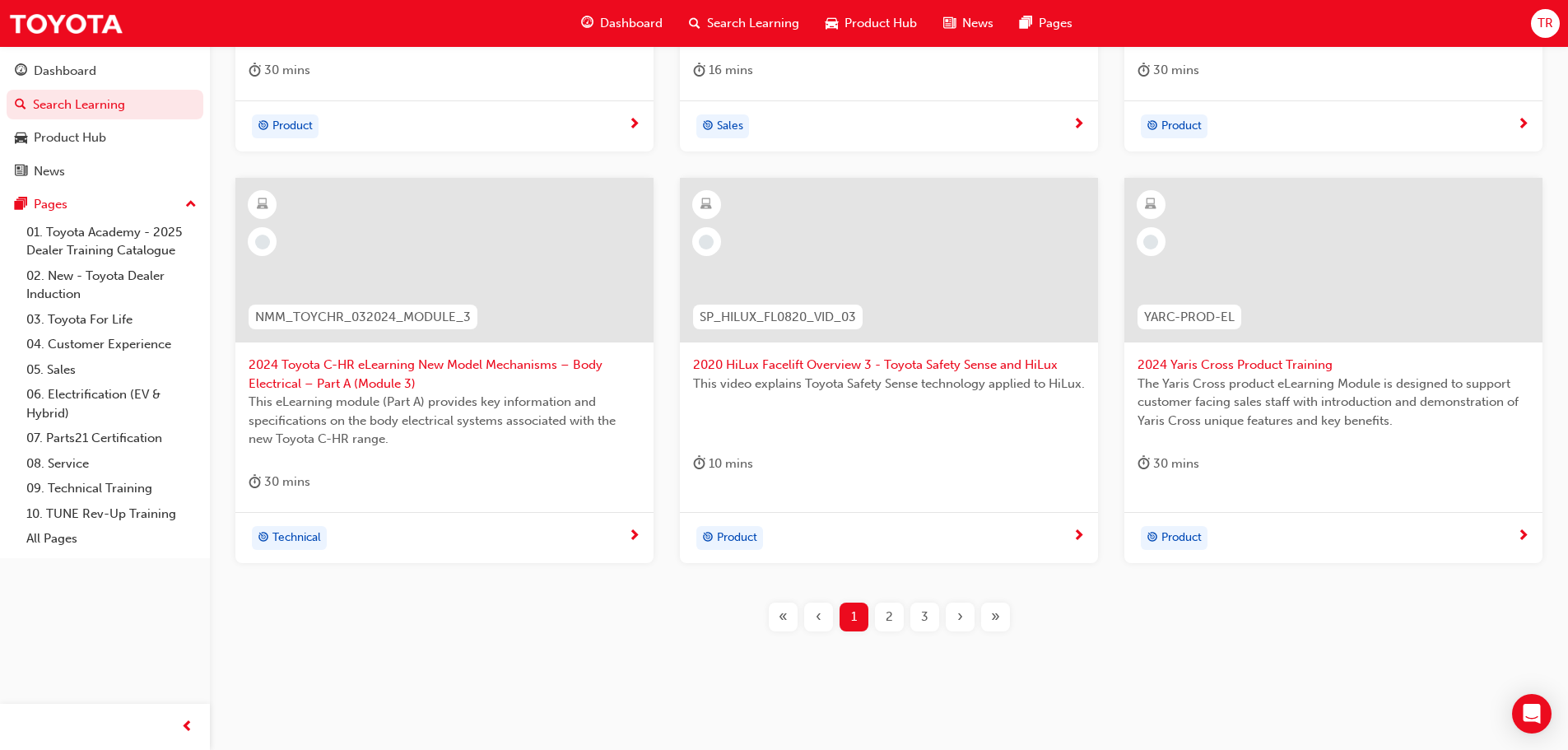
scroll to position [611, 0]
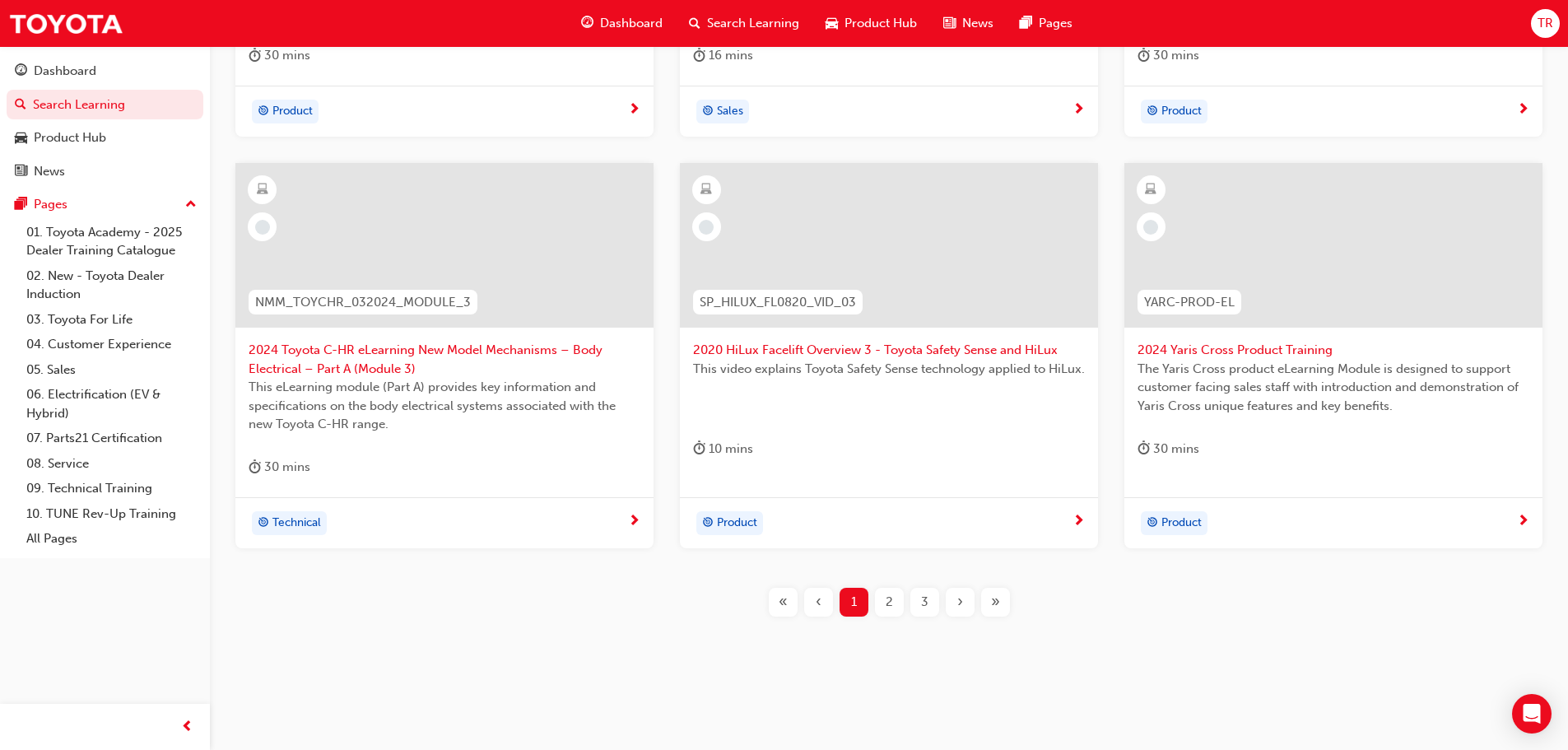
click at [965, 604] on div "›" at bounding box center [960, 602] width 29 height 29
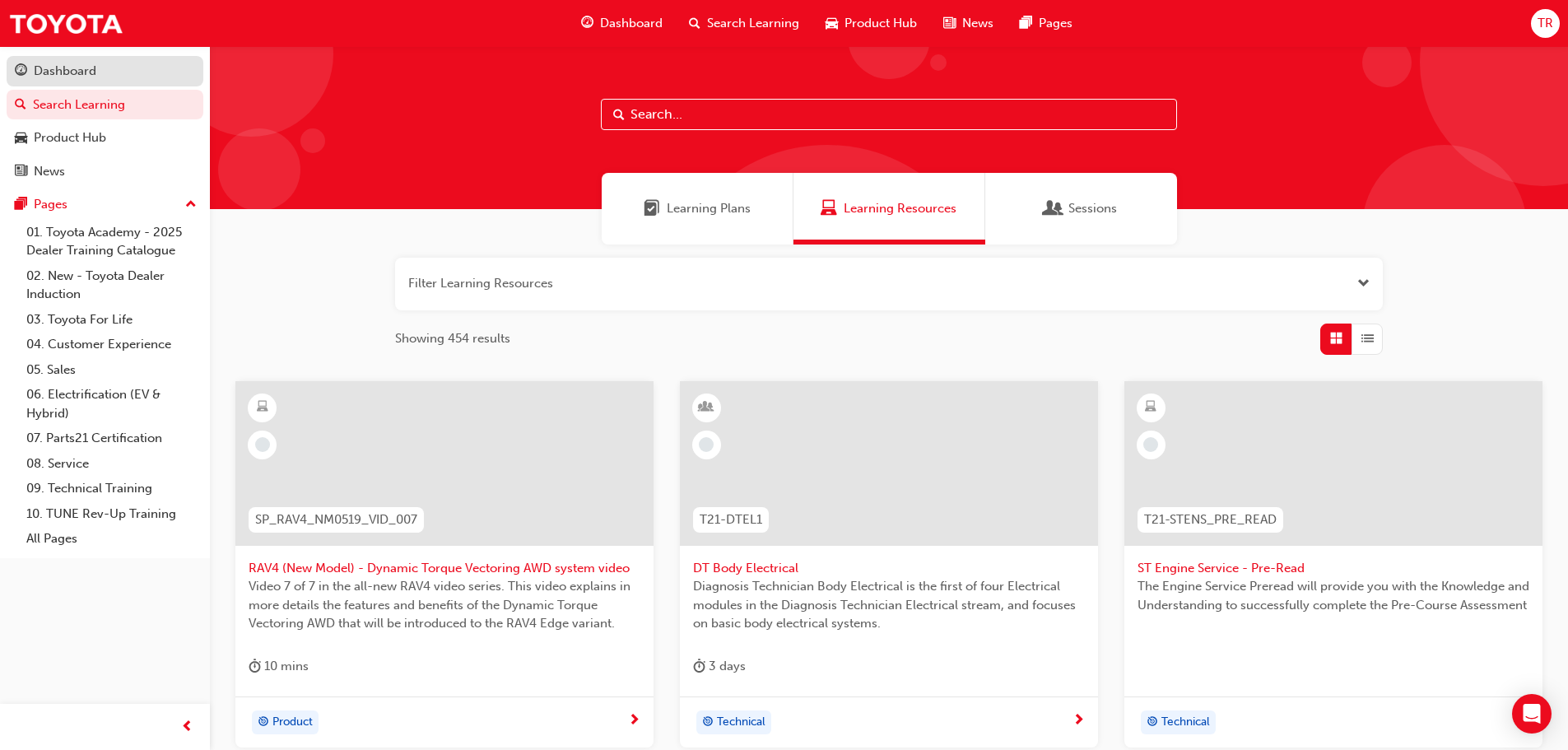
click at [85, 80] on div "Dashboard" at bounding box center [65, 71] width 63 height 19
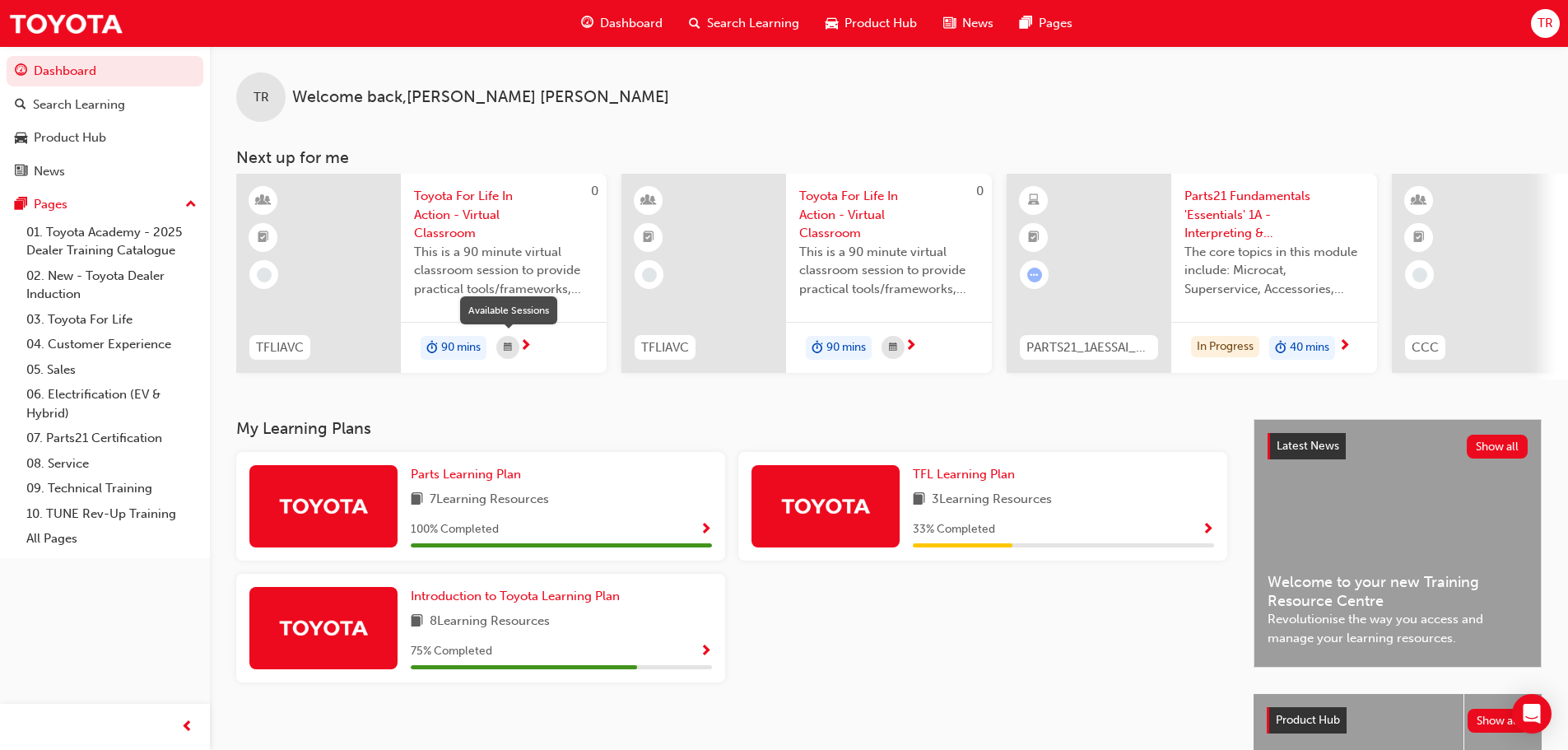
click at [505, 345] on span "calendar-icon" at bounding box center [508, 347] width 8 height 21
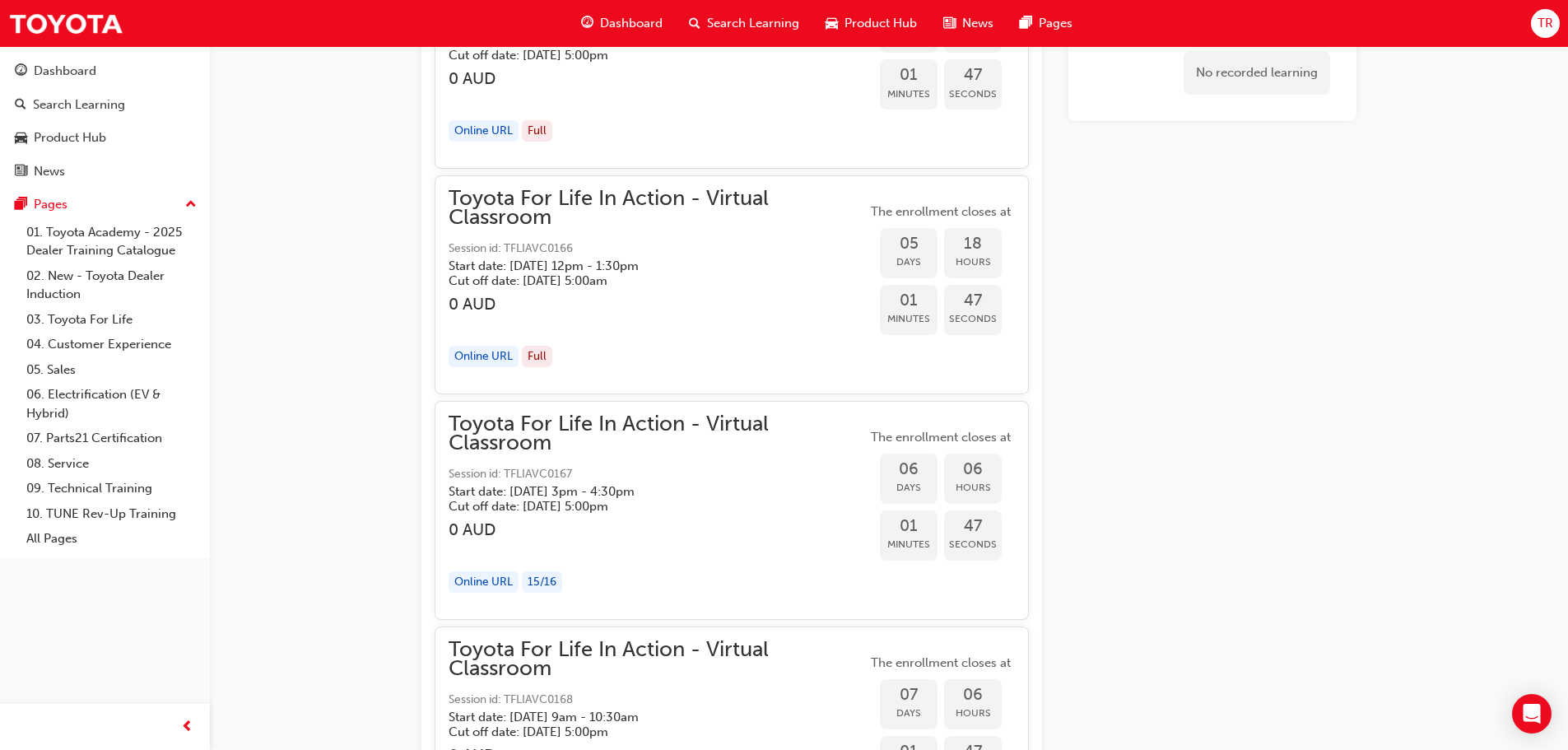
scroll to position [3445, 0]
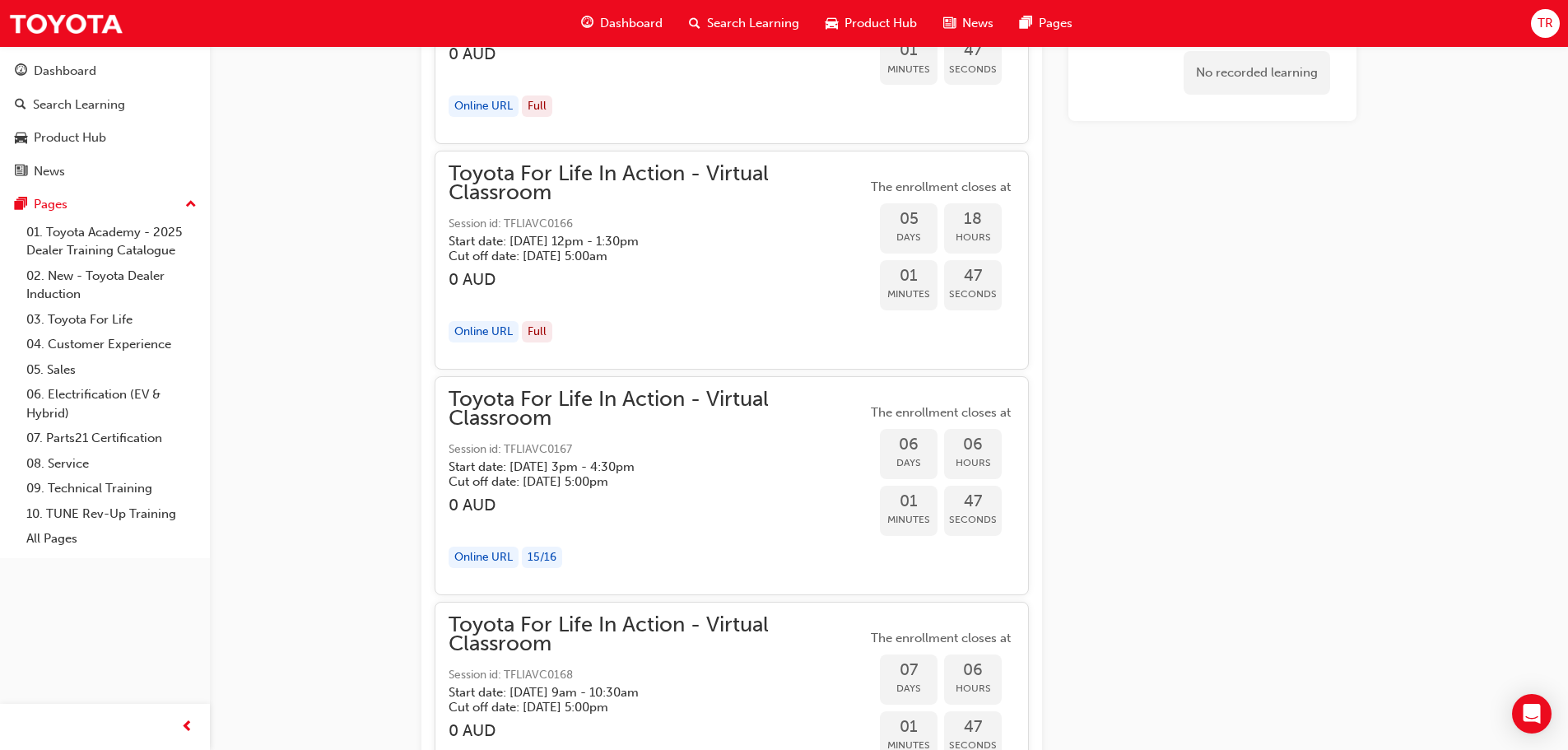
click at [539, 474] on h5 "Cut off date: Tue 26 Aug 2025, 5:00pm" at bounding box center [645, 481] width 392 height 15
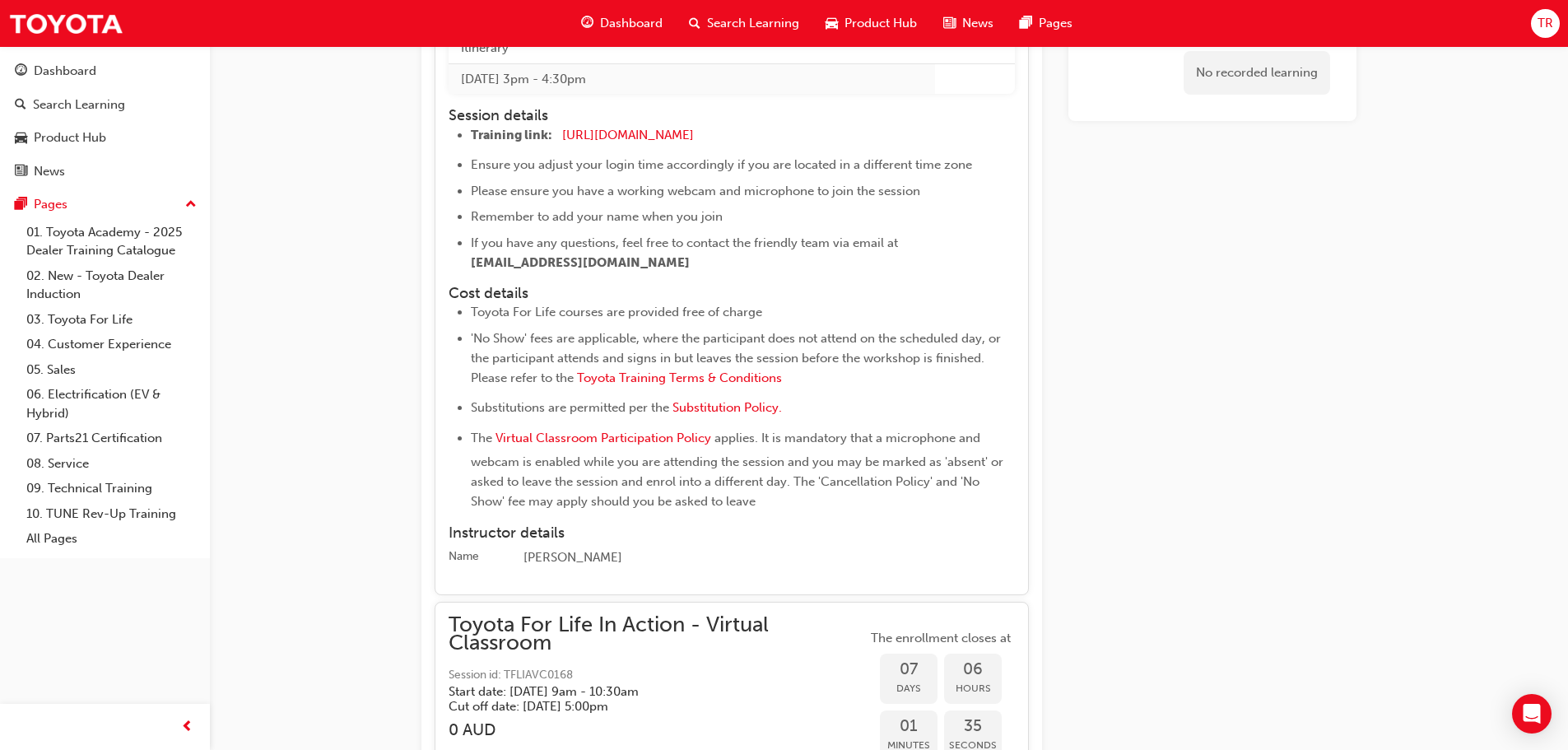
scroll to position [4021, 0]
click at [689, 130] on span "[URL][DOMAIN_NAME]" at bounding box center [628, 134] width 132 height 15
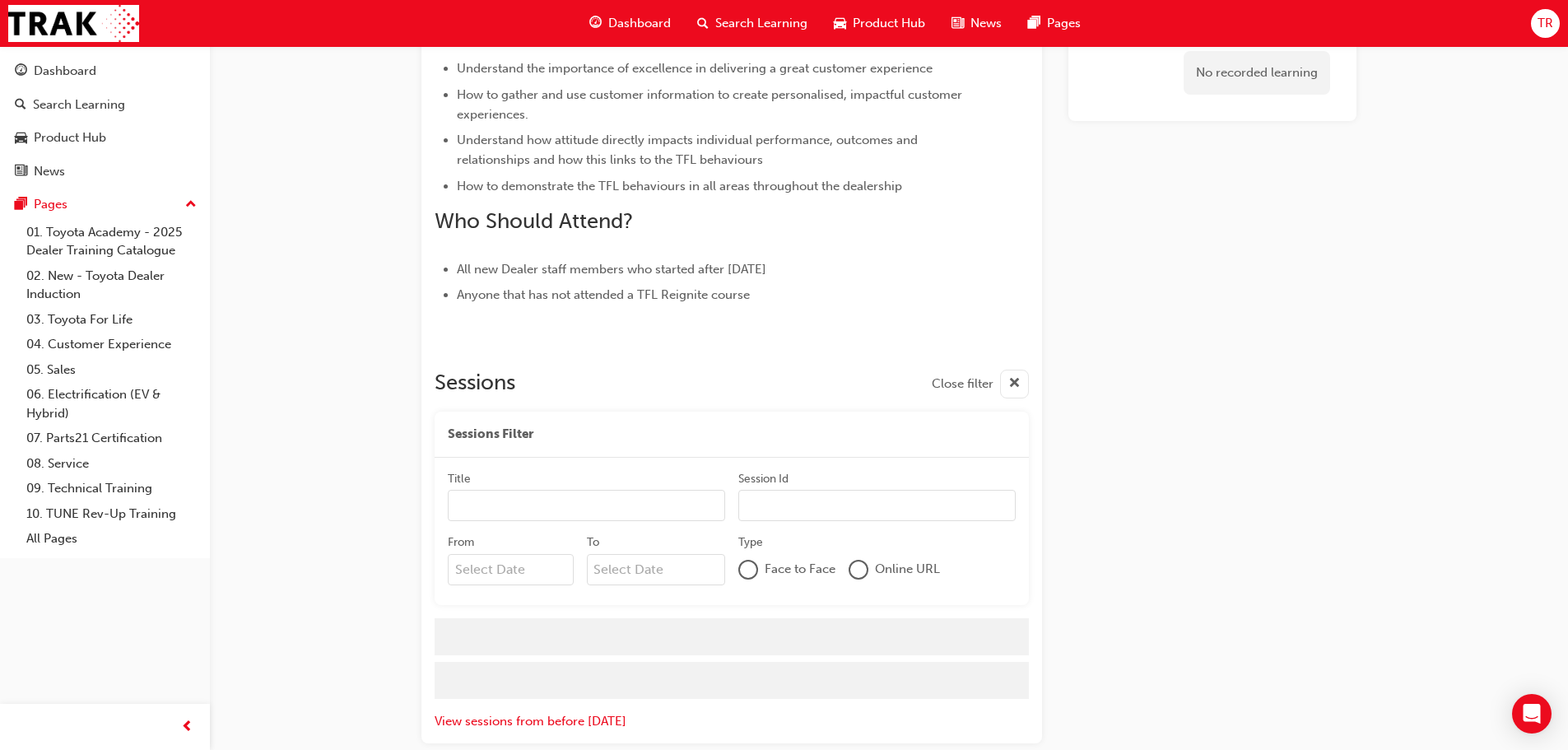
scroll to position [649, 0]
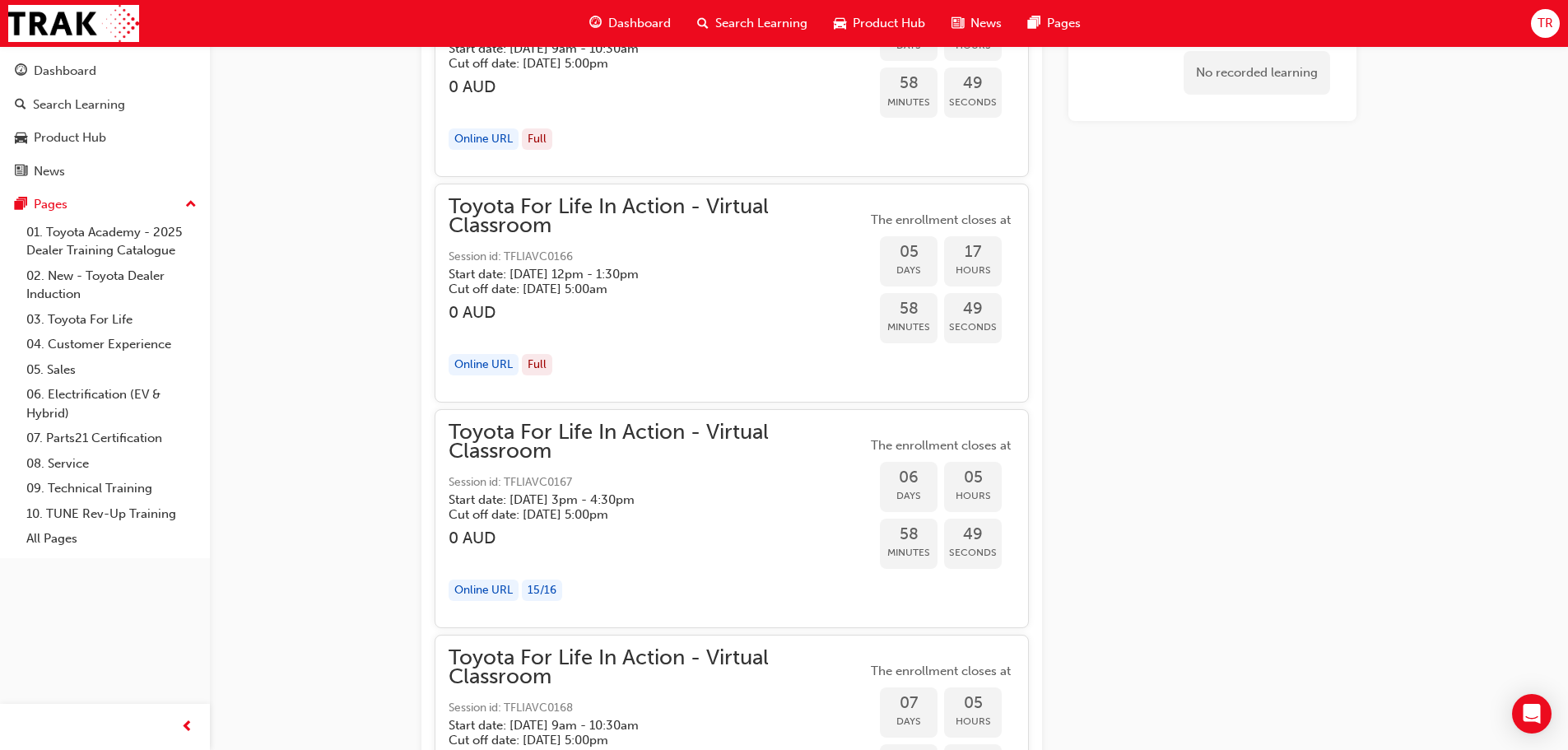
scroll to position [3411, 0]
click at [561, 524] on div "Toyota For Life In Action - Virtual Classroom Session id: TFLIAVC0167 Start dat…" at bounding box center [658, 519] width 418 height 191
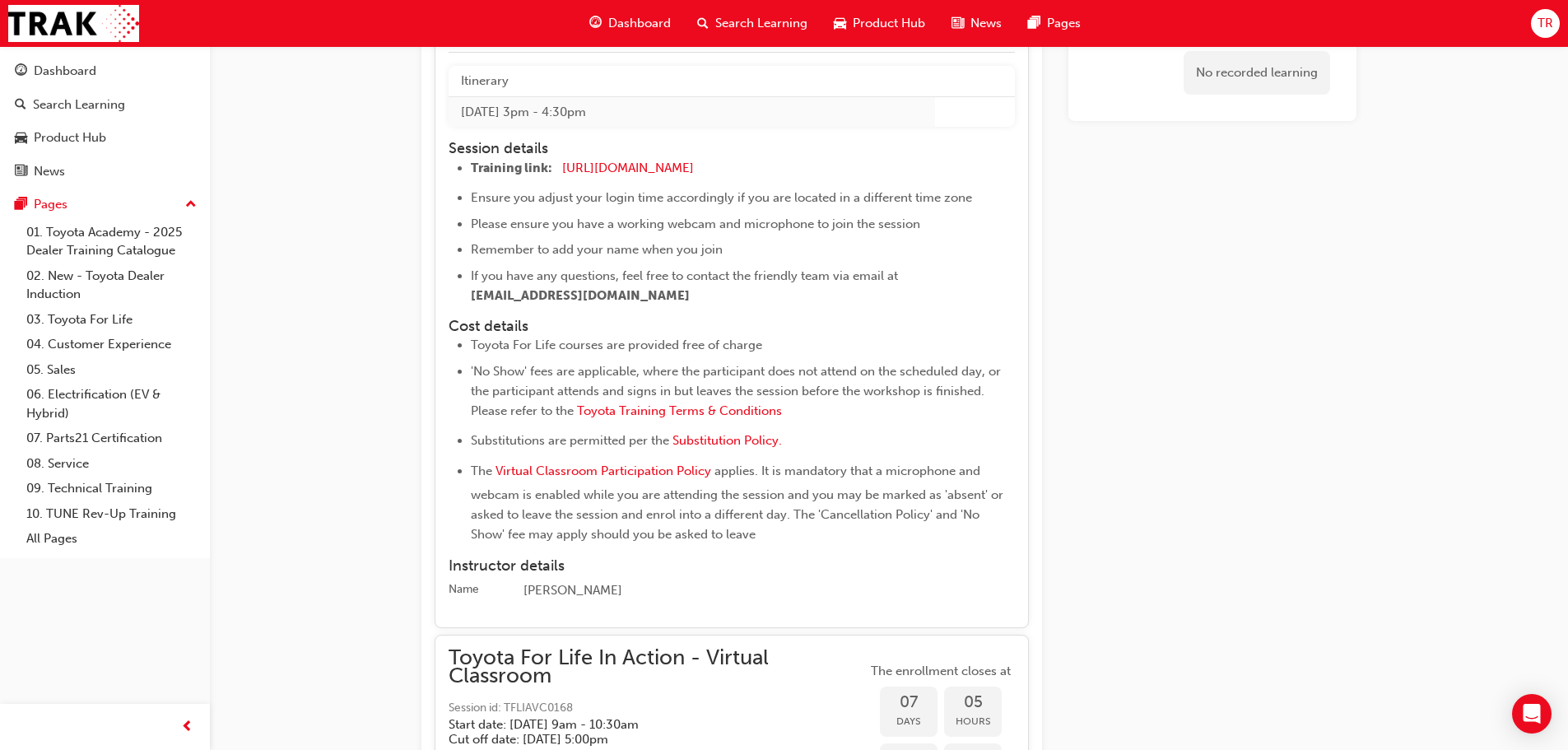
scroll to position [3740, 0]
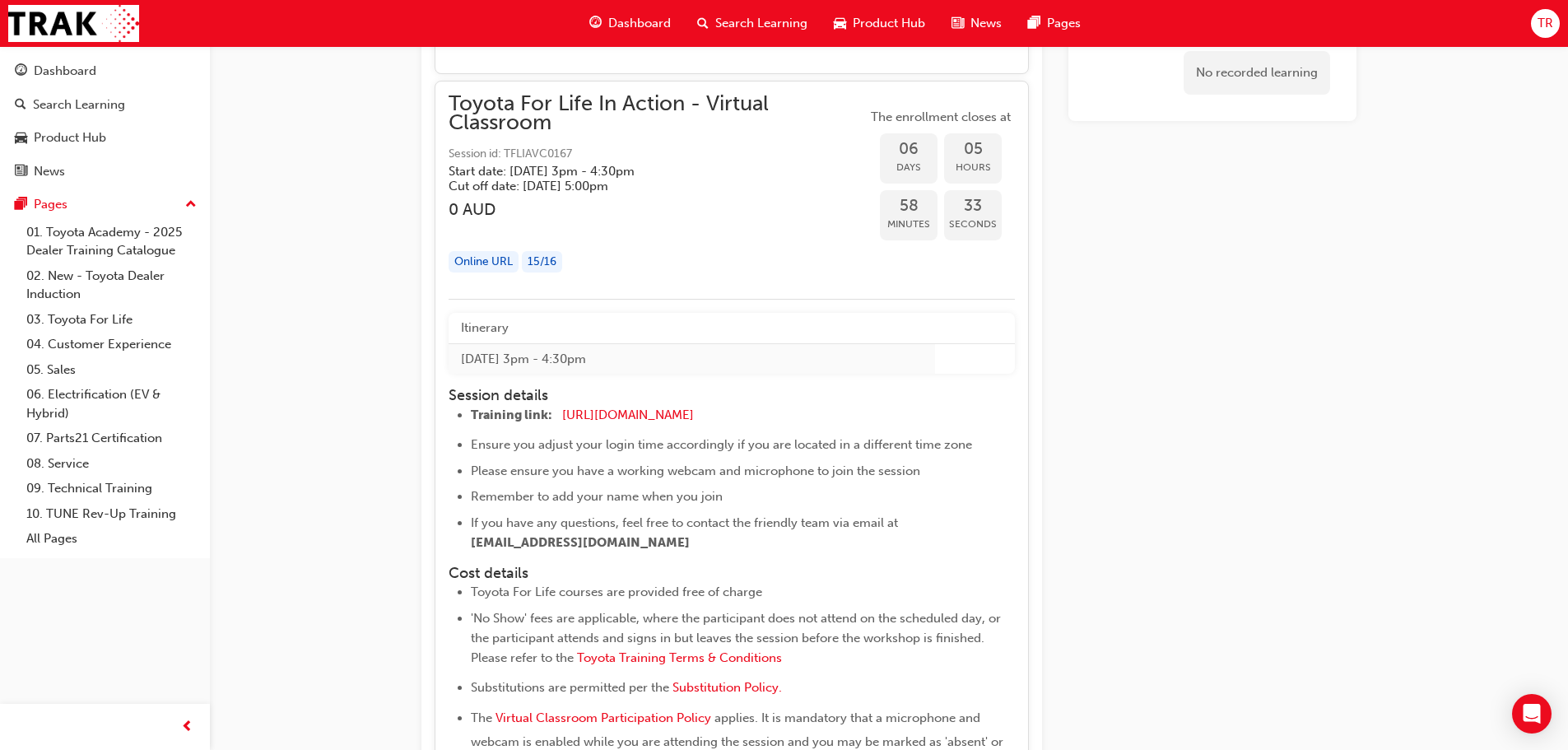
click at [733, 193] on div "Toyota For Life In Action - Virtual Classroom Session id: TFLIAVC0167 Start dat…" at bounding box center [658, 190] width 418 height 191
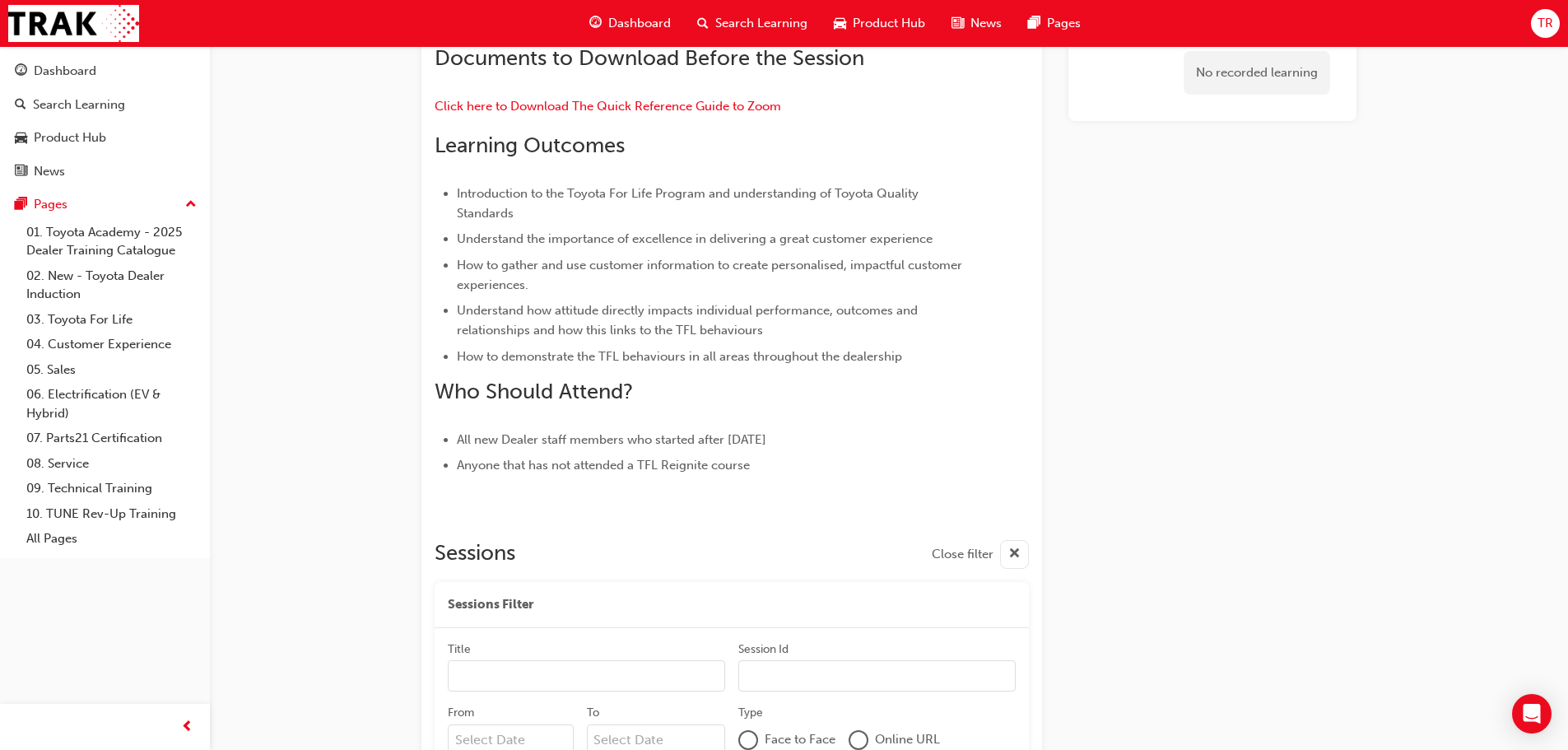
scroll to position [283, 0]
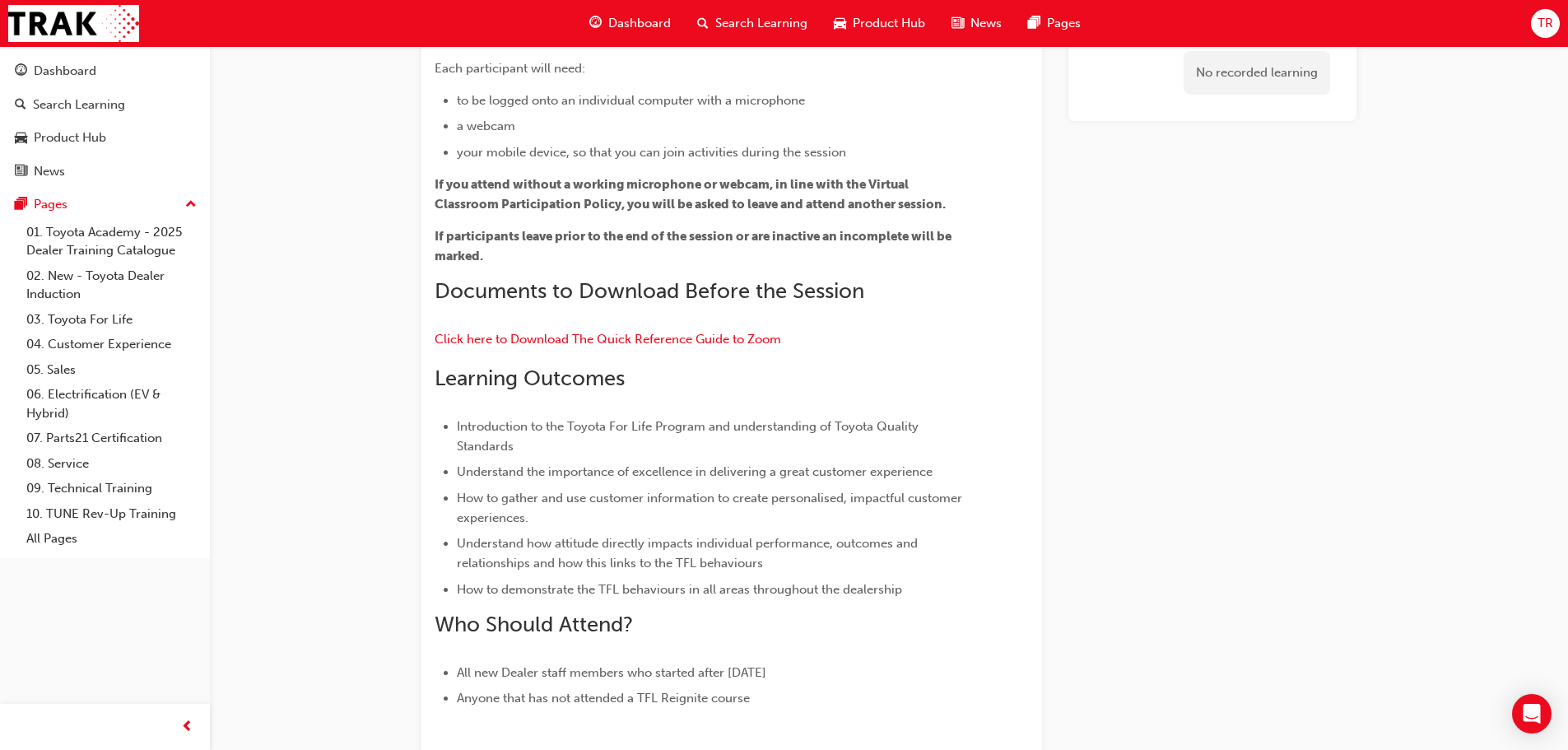
drag, startPoint x: 409, startPoint y: 467, endPoint x: 384, endPoint y: 486, distance: 31.1
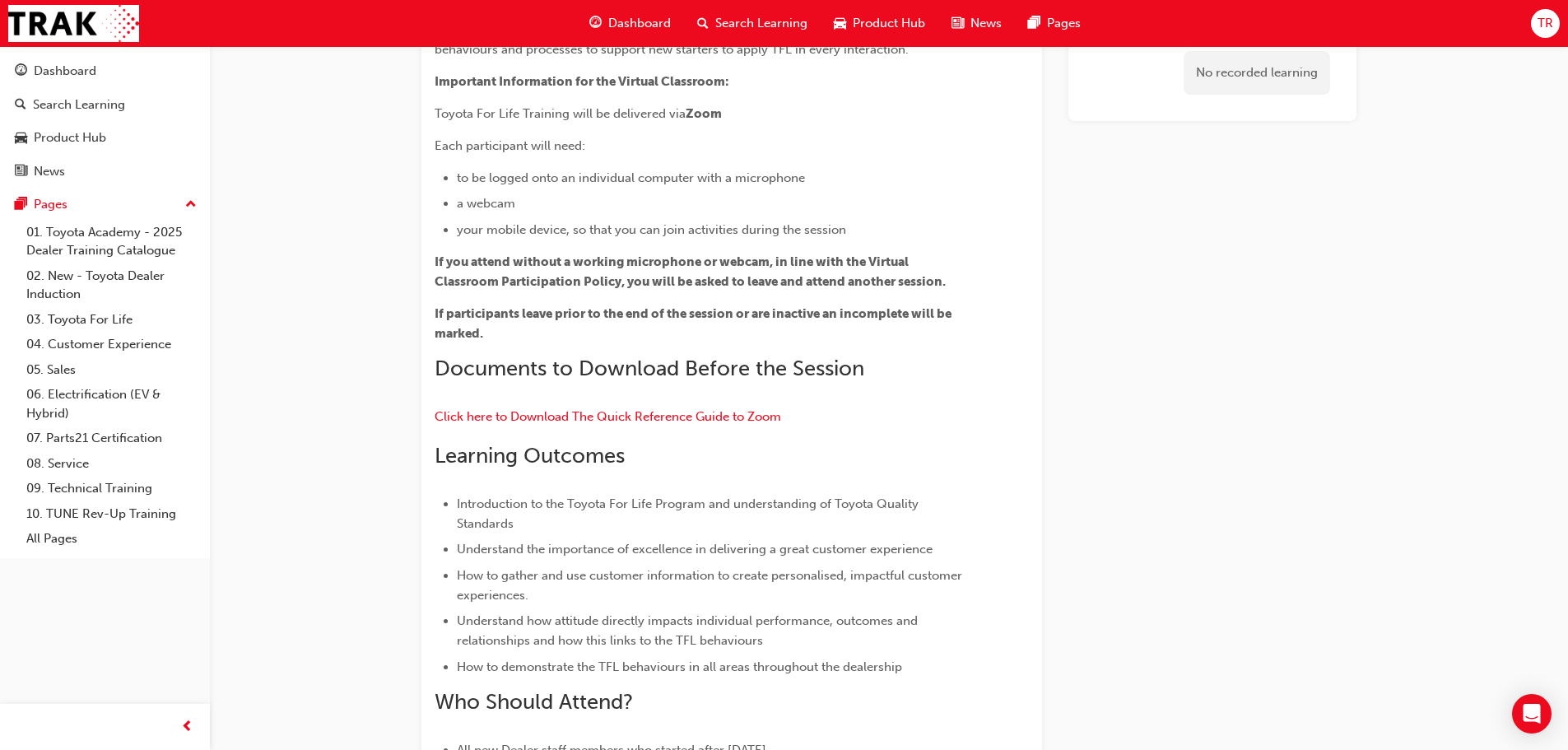
scroll to position [247, 0]
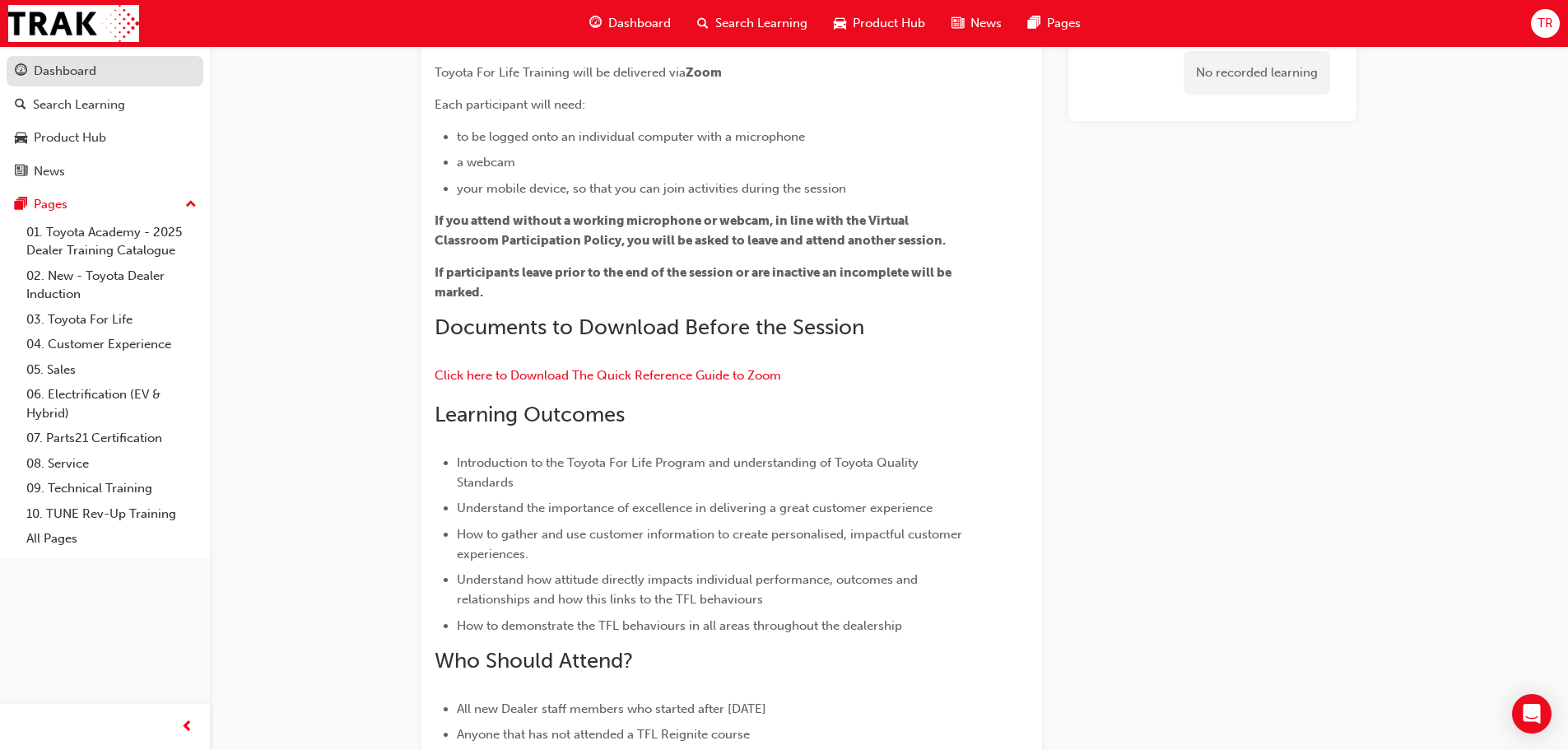
click at [114, 80] on div "Dashboard" at bounding box center [105, 71] width 180 height 21
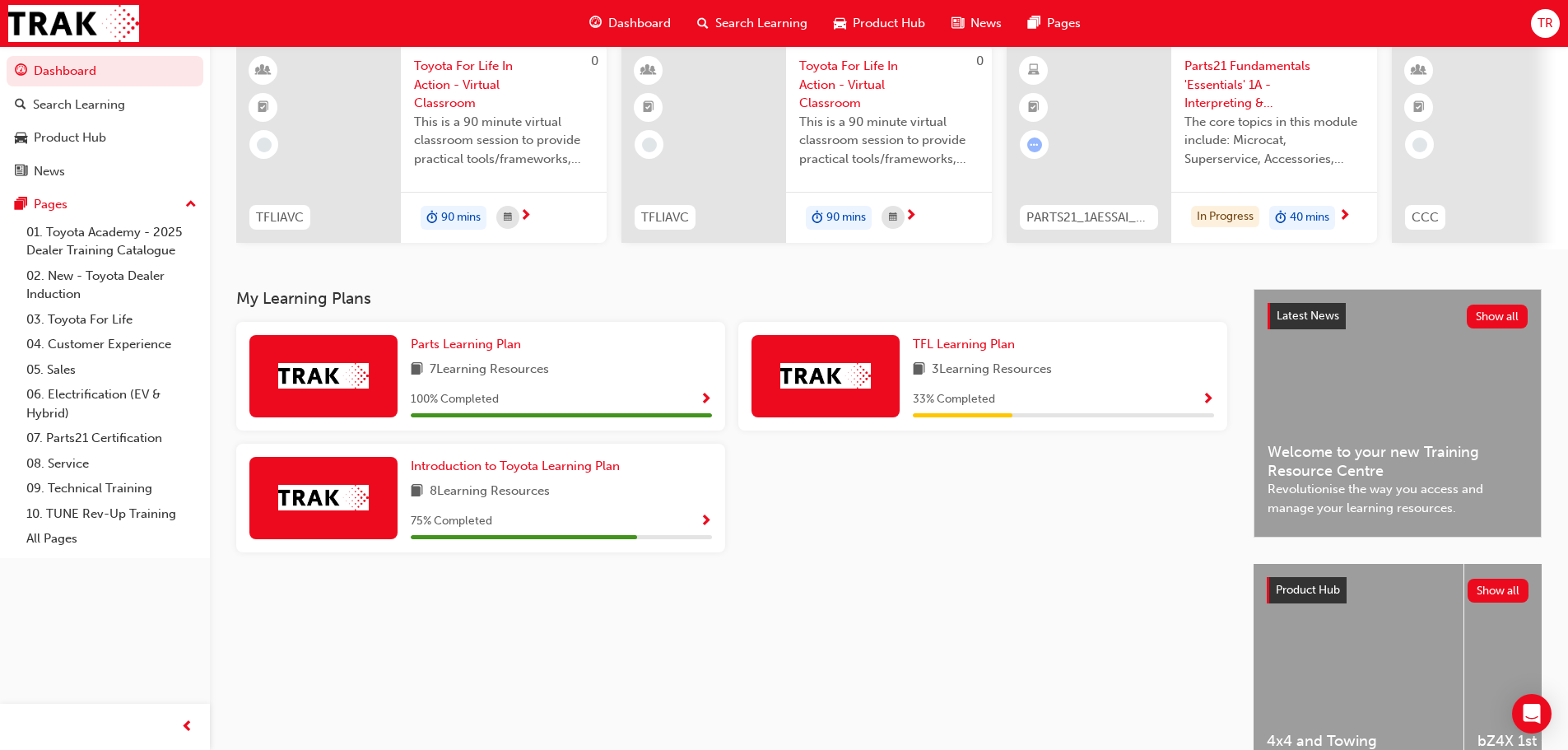
scroll to position [234, 0]
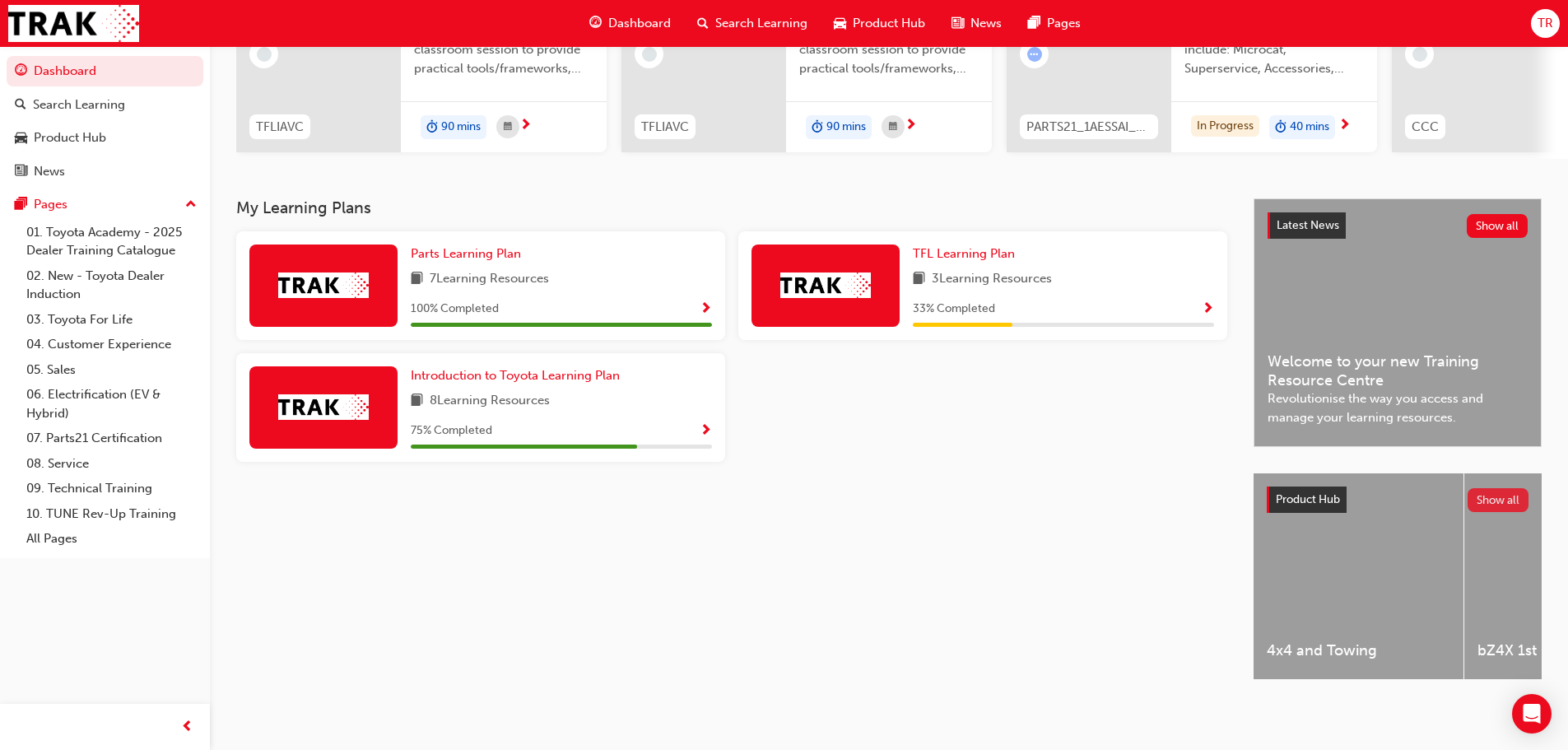
click at [1506, 488] on button "Show all" at bounding box center [1499, 500] width 62 height 24
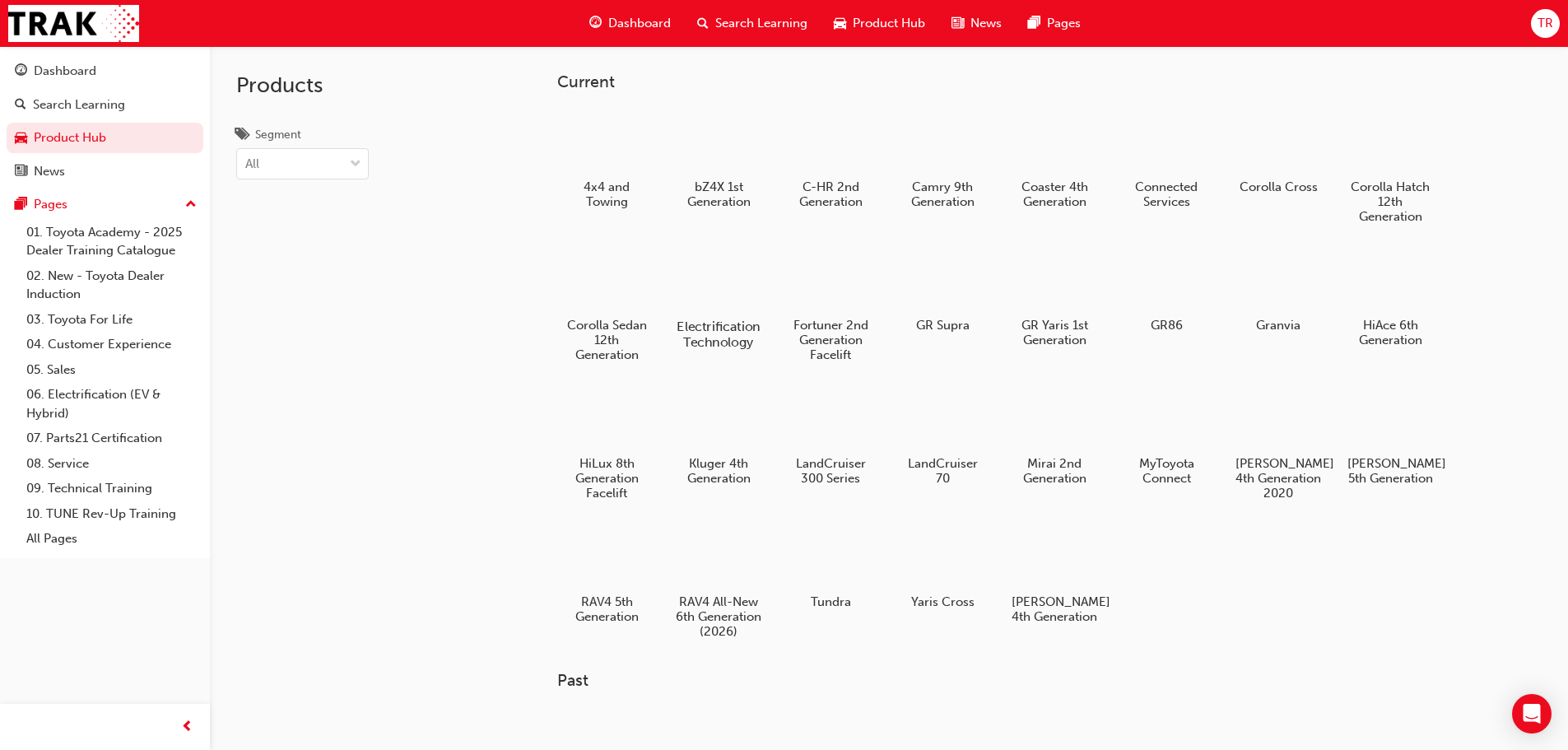
click at [733, 293] on div at bounding box center [718, 279] width 91 height 66
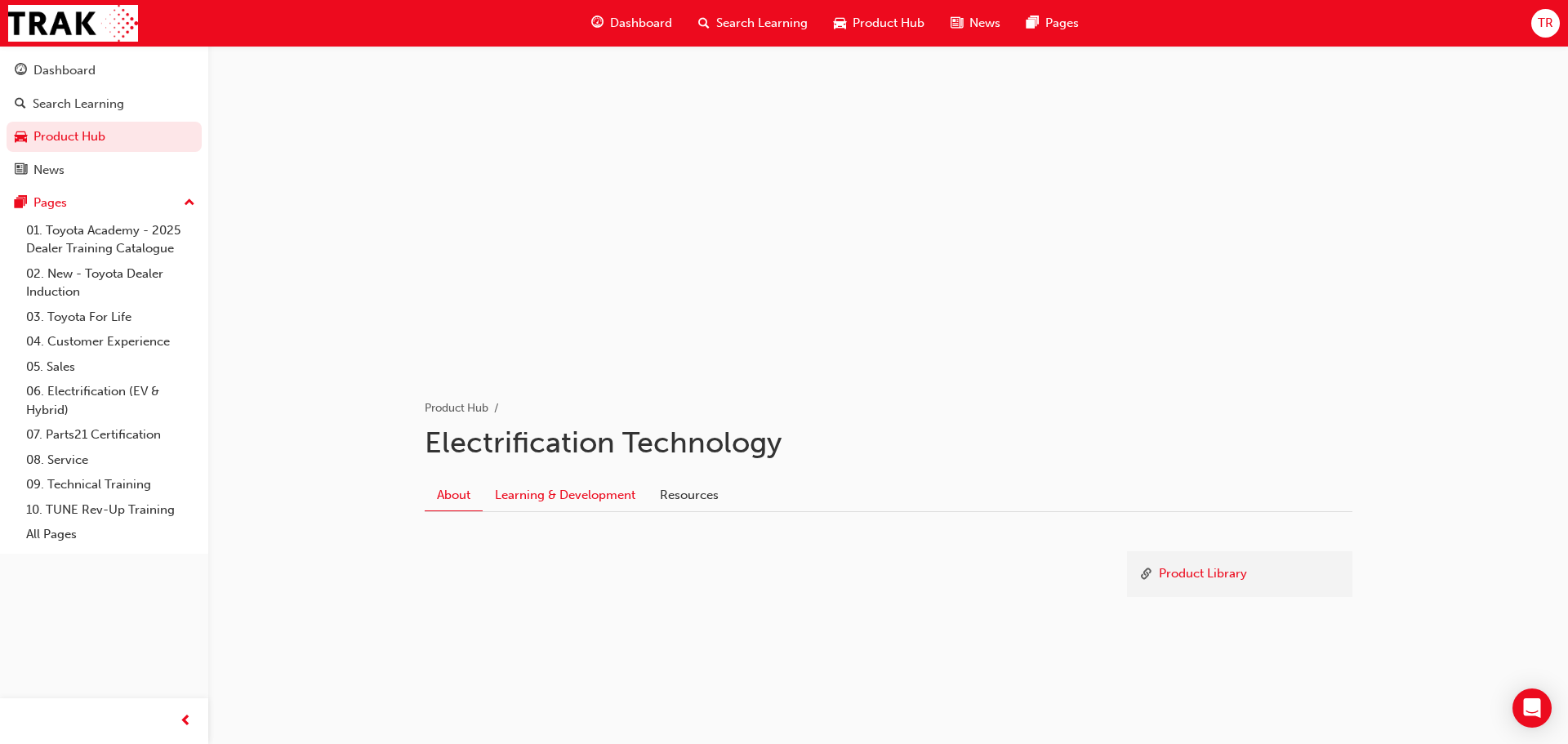
click at [533, 503] on link "Learning & Development" at bounding box center [565, 494] width 165 height 31
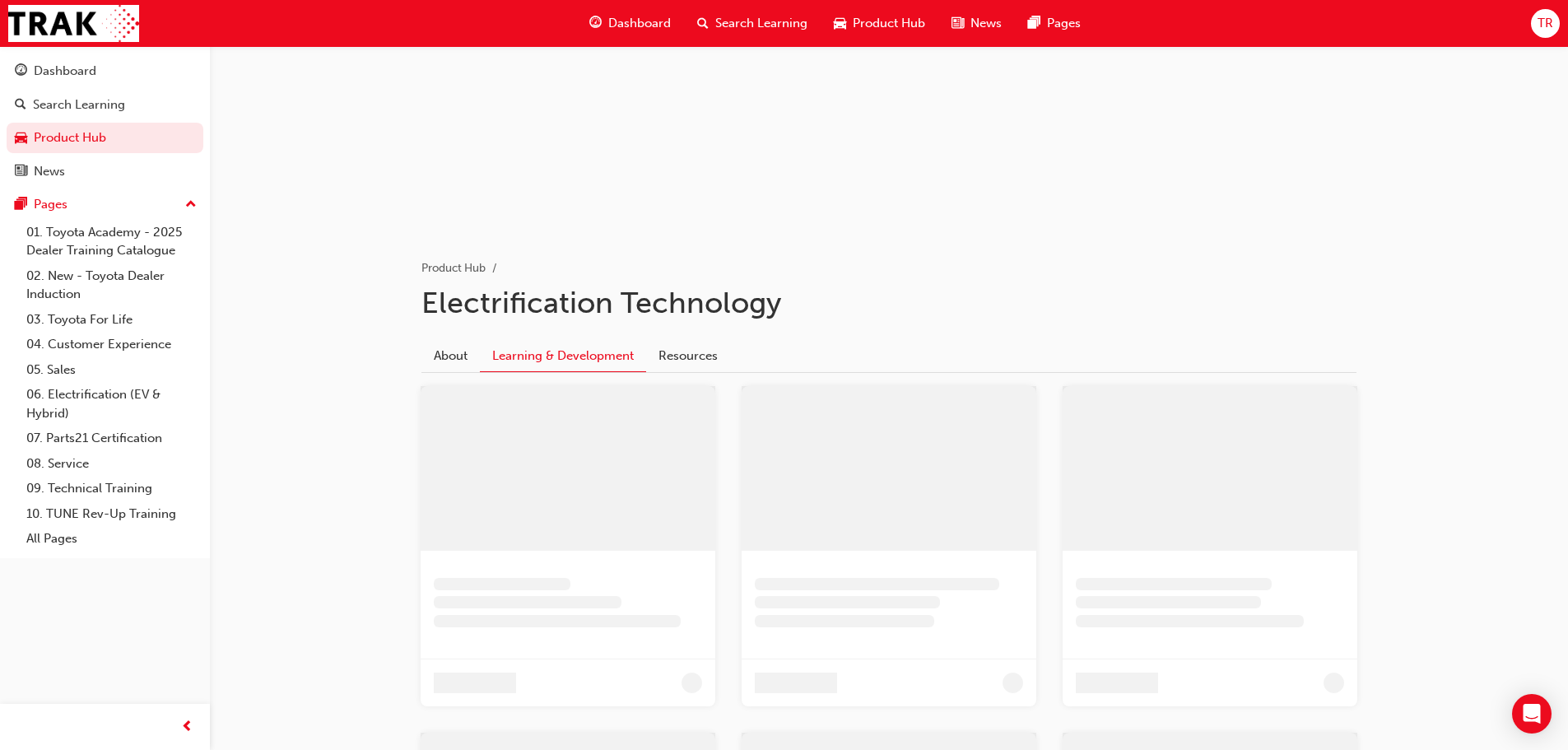
scroll to position [165, 0]
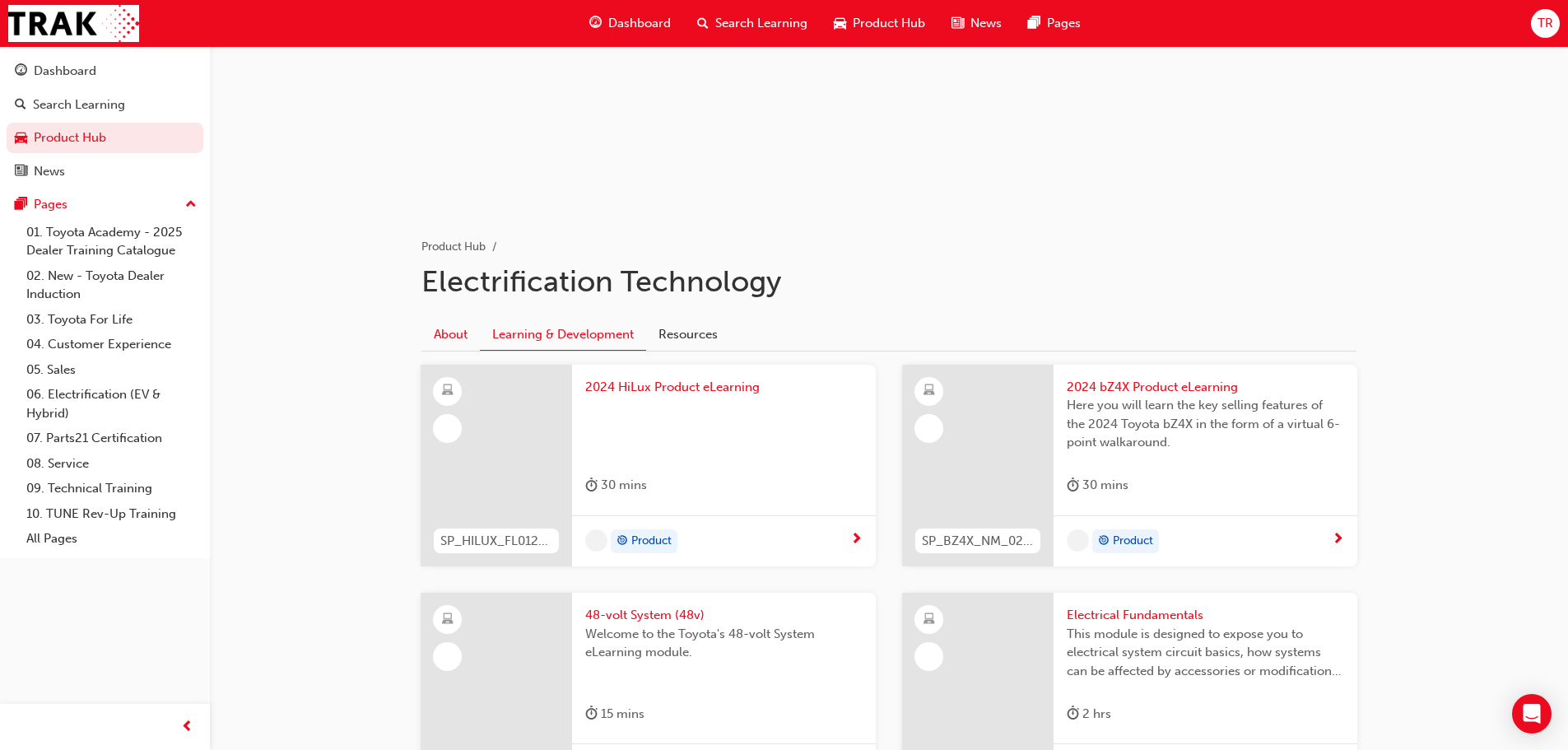
click at [446, 331] on link "About" at bounding box center [450, 334] width 58 height 31
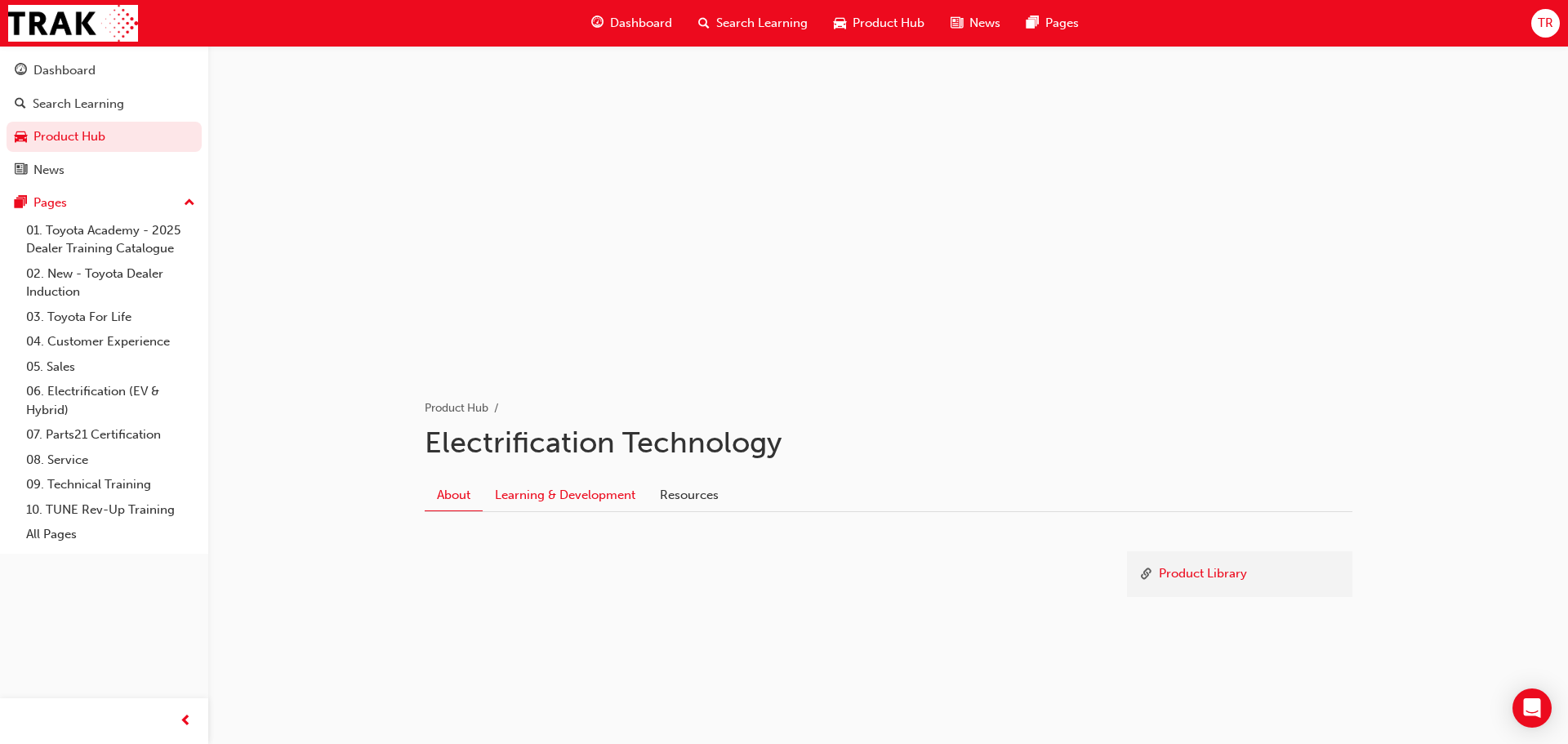
click at [552, 490] on link "Learning & Development" at bounding box center [565, 494] width 165 height 31
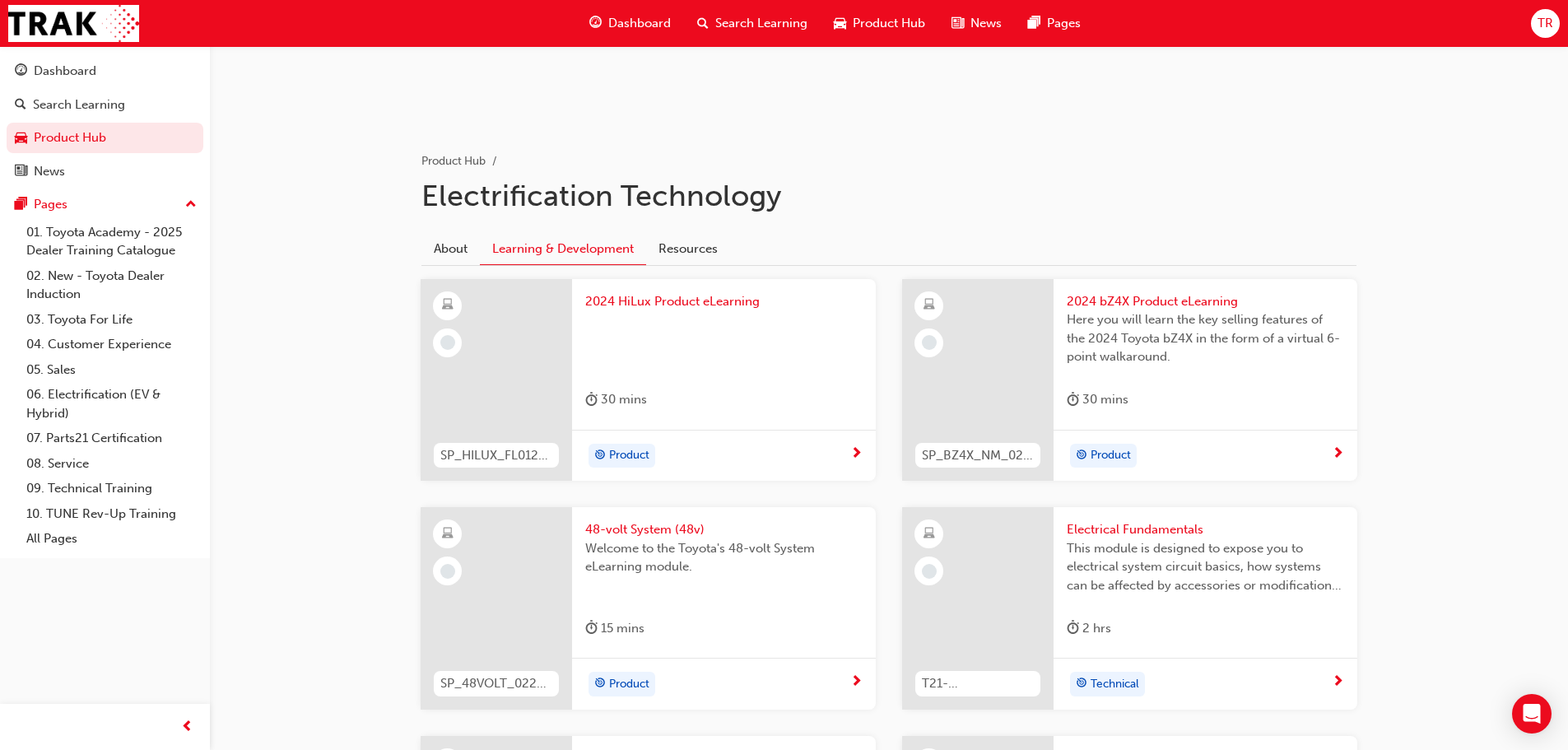
scroll to position [211, 0]
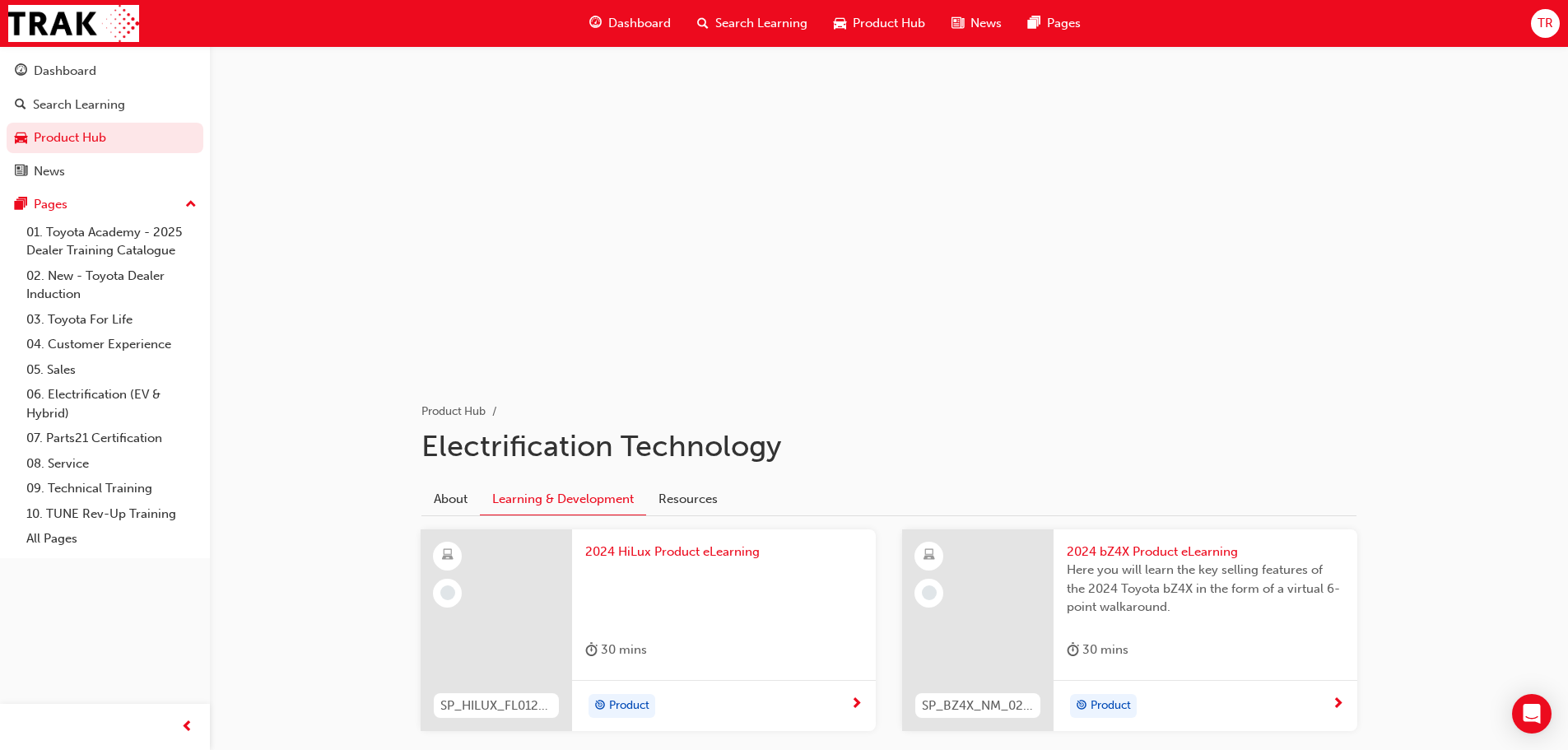
click at [636, 29] on span "Dashboard" at bounding box center [639, 23] width 63 height 19
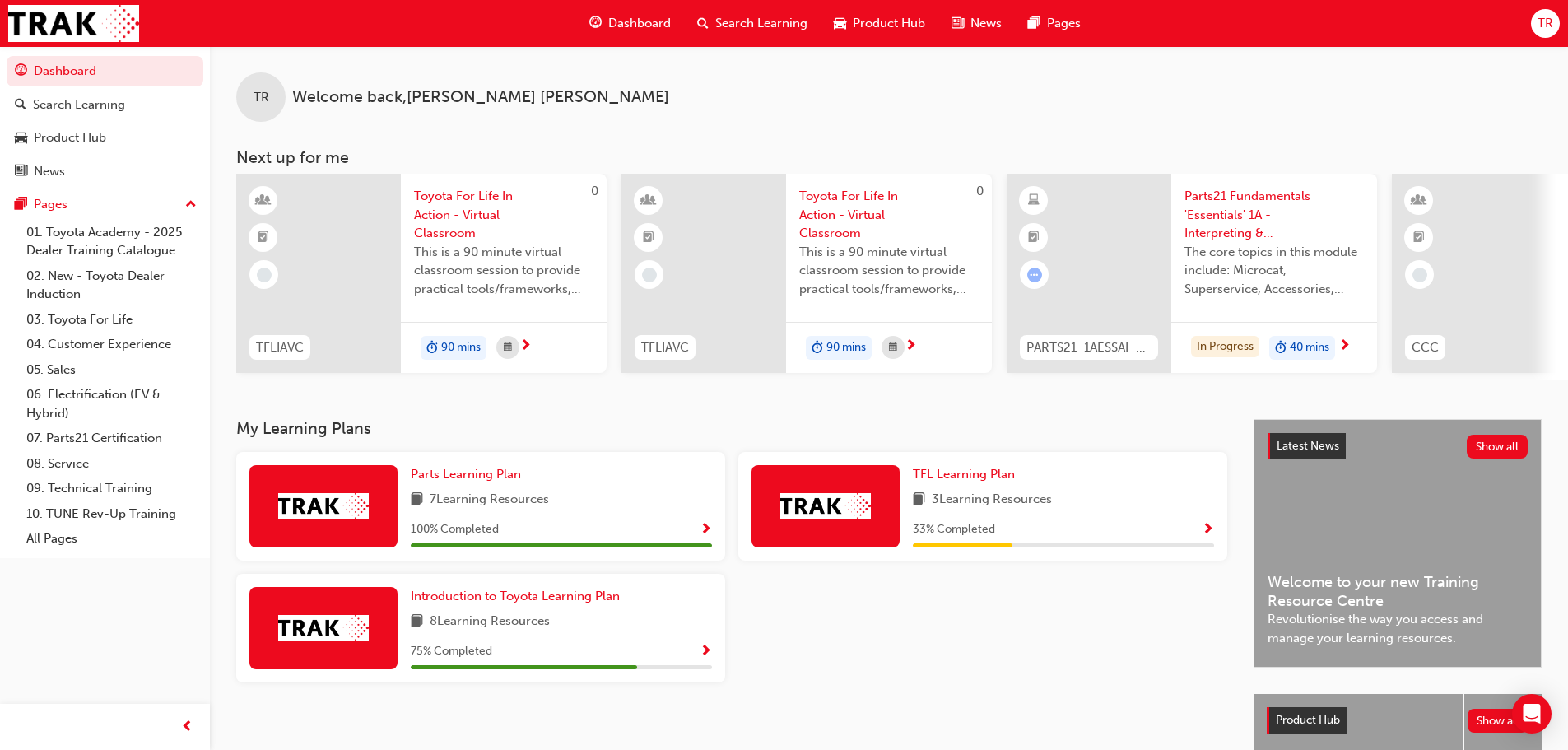
click at [1247, 214] on span "Parts21 Fundamentals 'Essentials' 1A - Interpreting & Analysis" at bounding box center [1274, 215] width 179 height 56
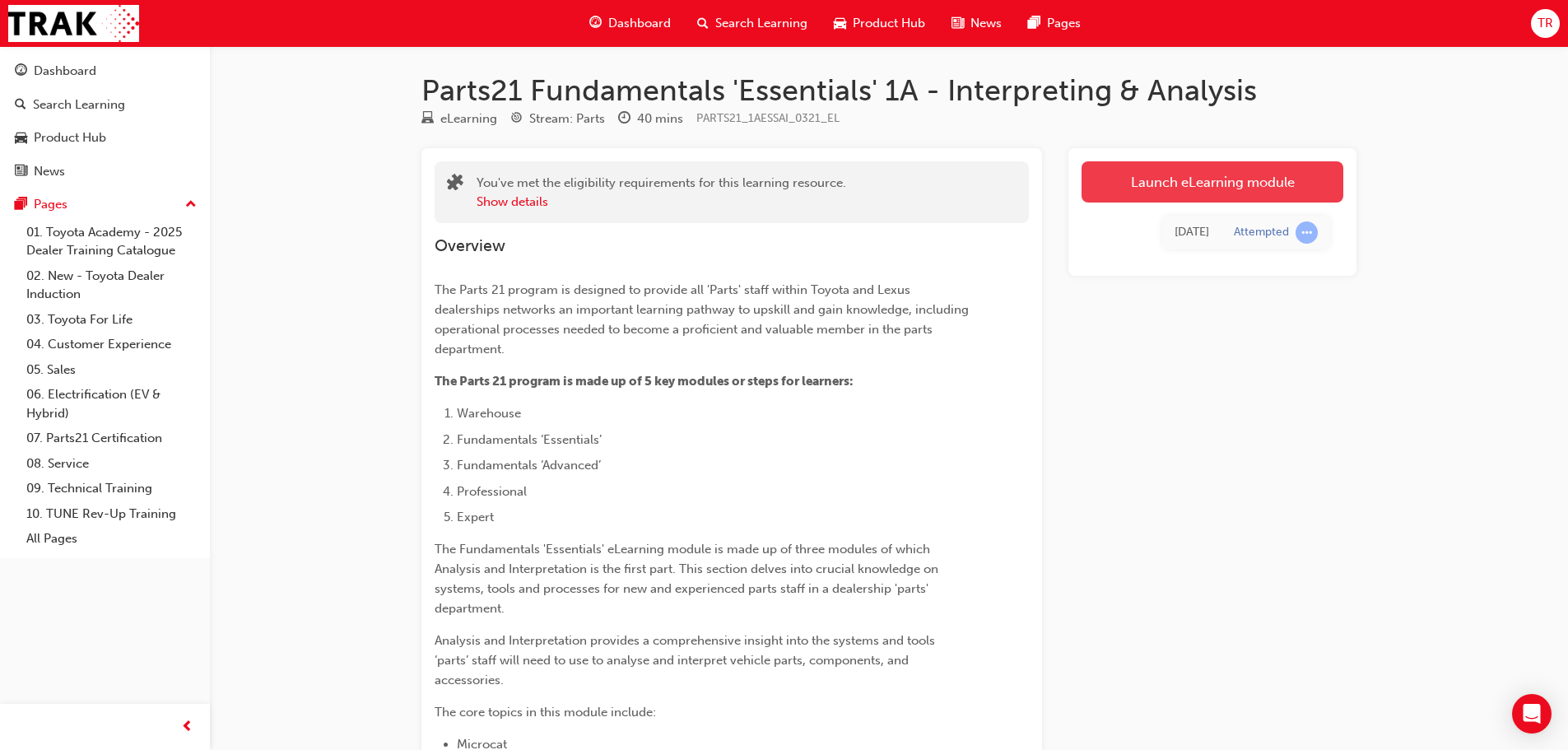
click at [1139, 184] on link "Launch eLearning module" at bounding box center [1213, 181] width 262 height 41
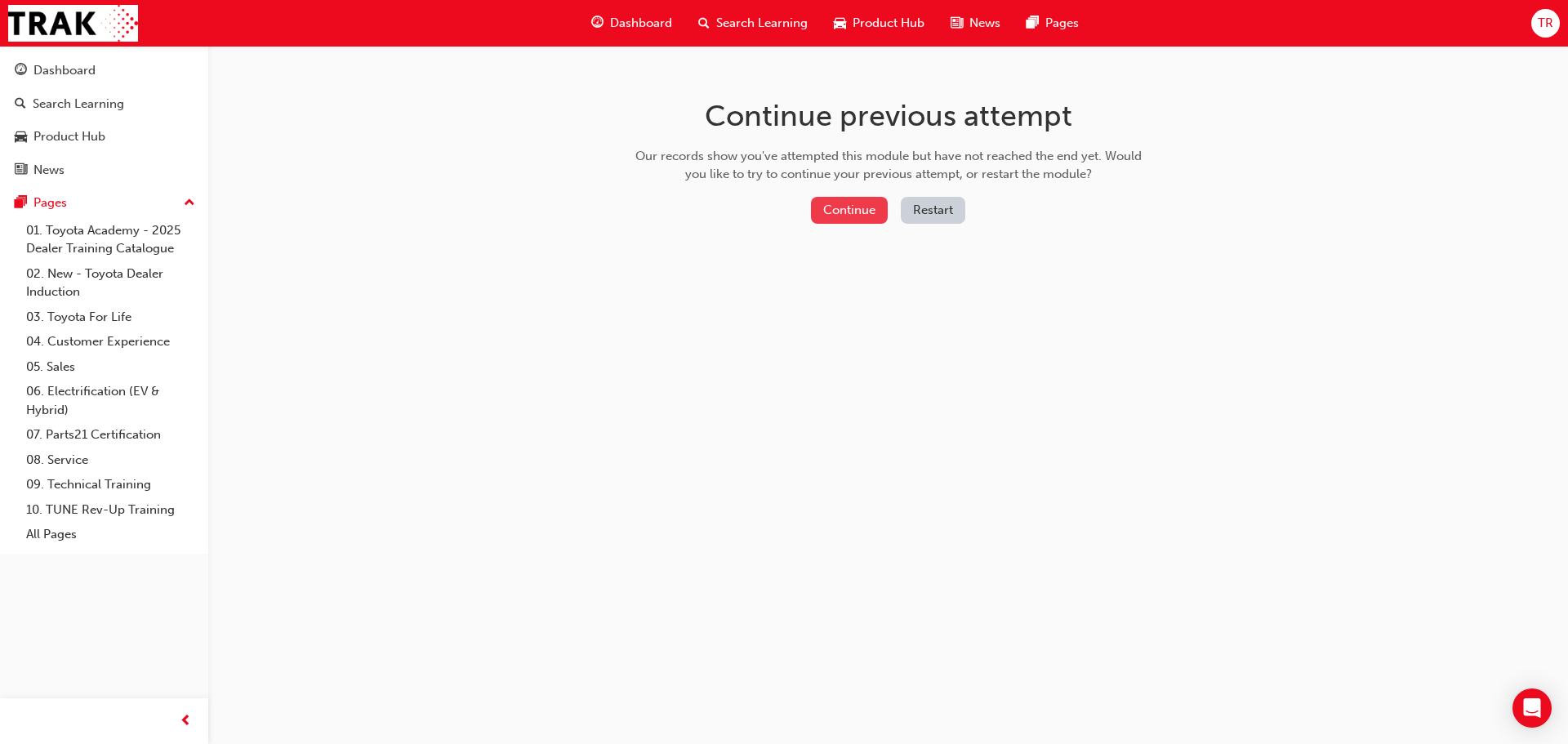
click at [880, 210] on button "Continue" at bounding box center [849, 209] width 76 height 27
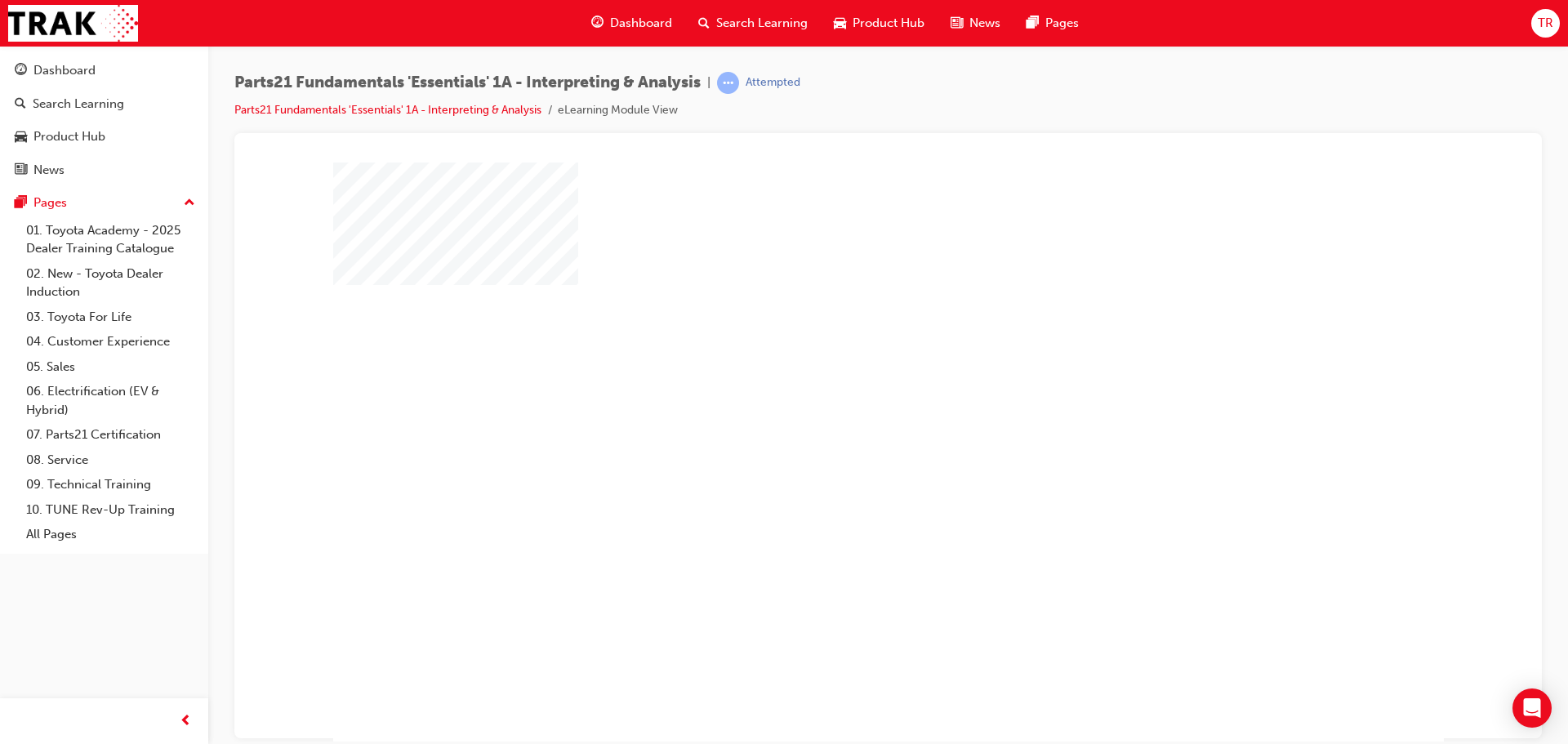
click at [842, 404] on div "play" at bounding box center [842, 404] width 0 height 0
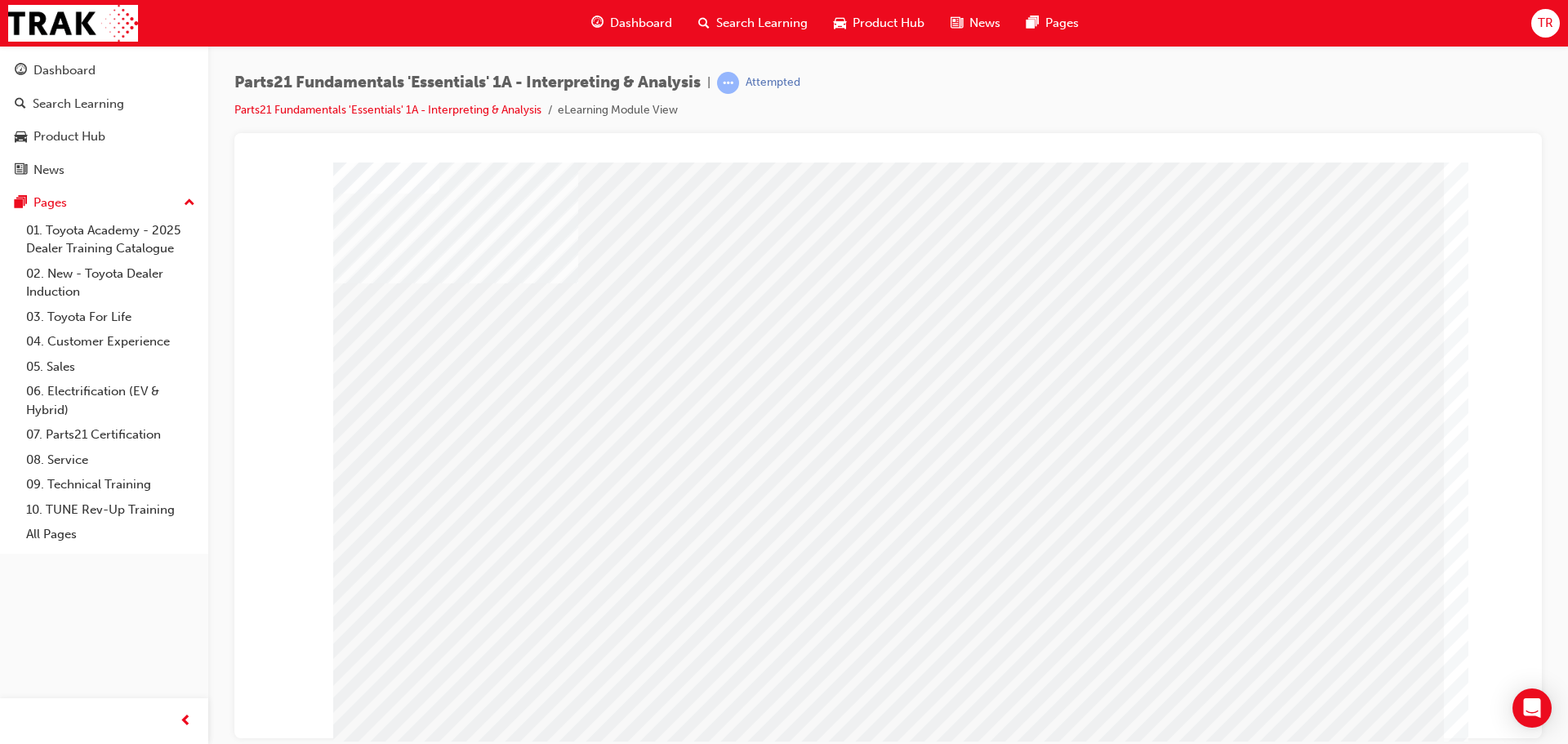
scroll to position [1, 0]
